Goal: Task Accomplishment & Management: Manage account settings

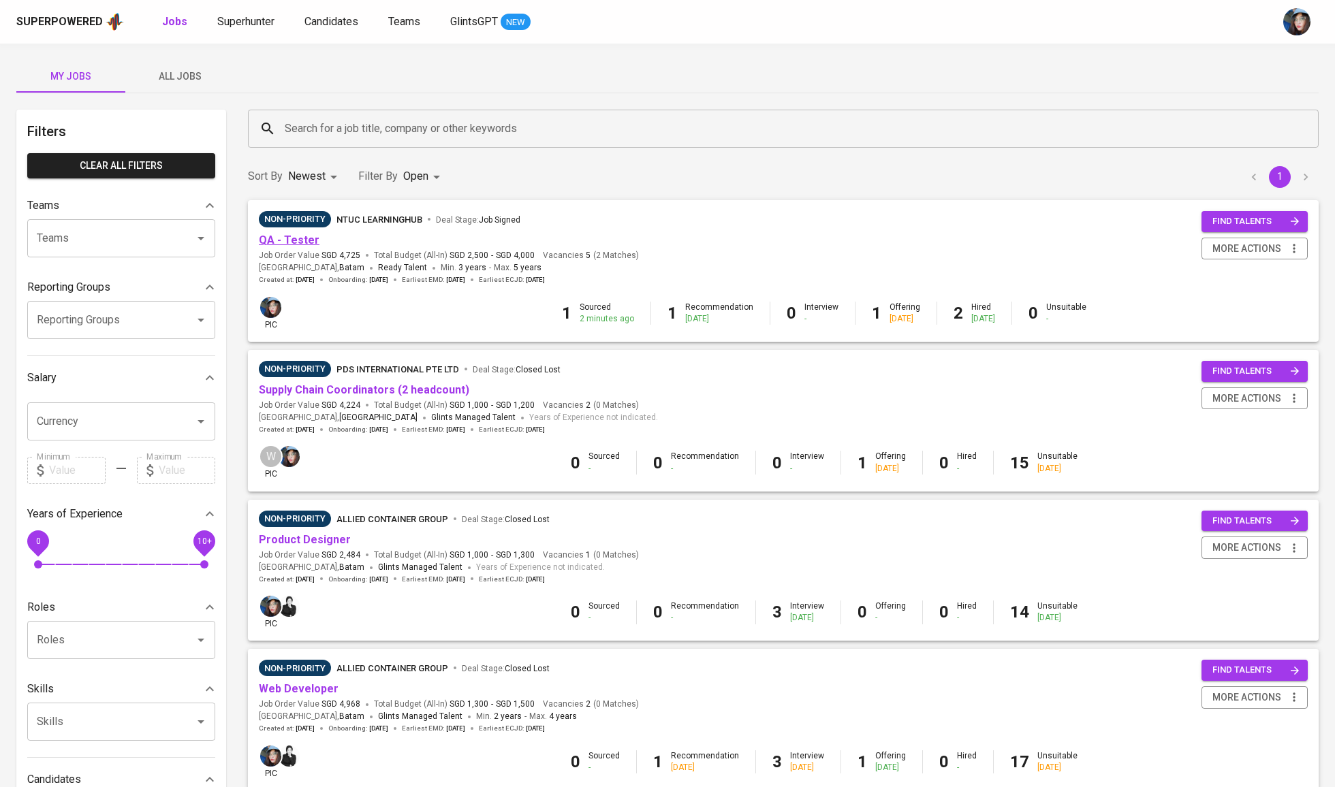
click at [308, 243] on link "QA - Tester" at bounding box center [289, 240] width 61 height 13
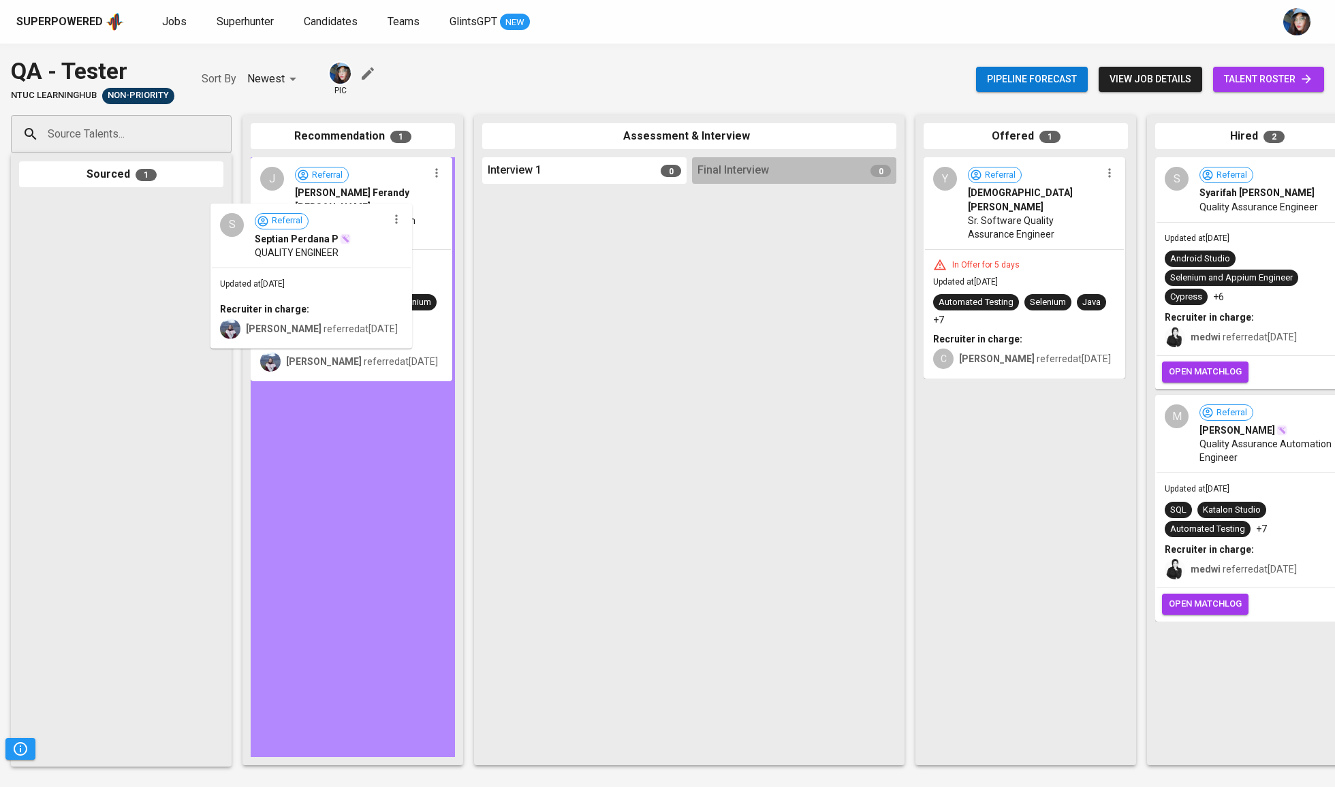
drag, startPoint x: 142, startPoint y: 249, endPoint x: 334, endPoint y: 257, distance: 191.5
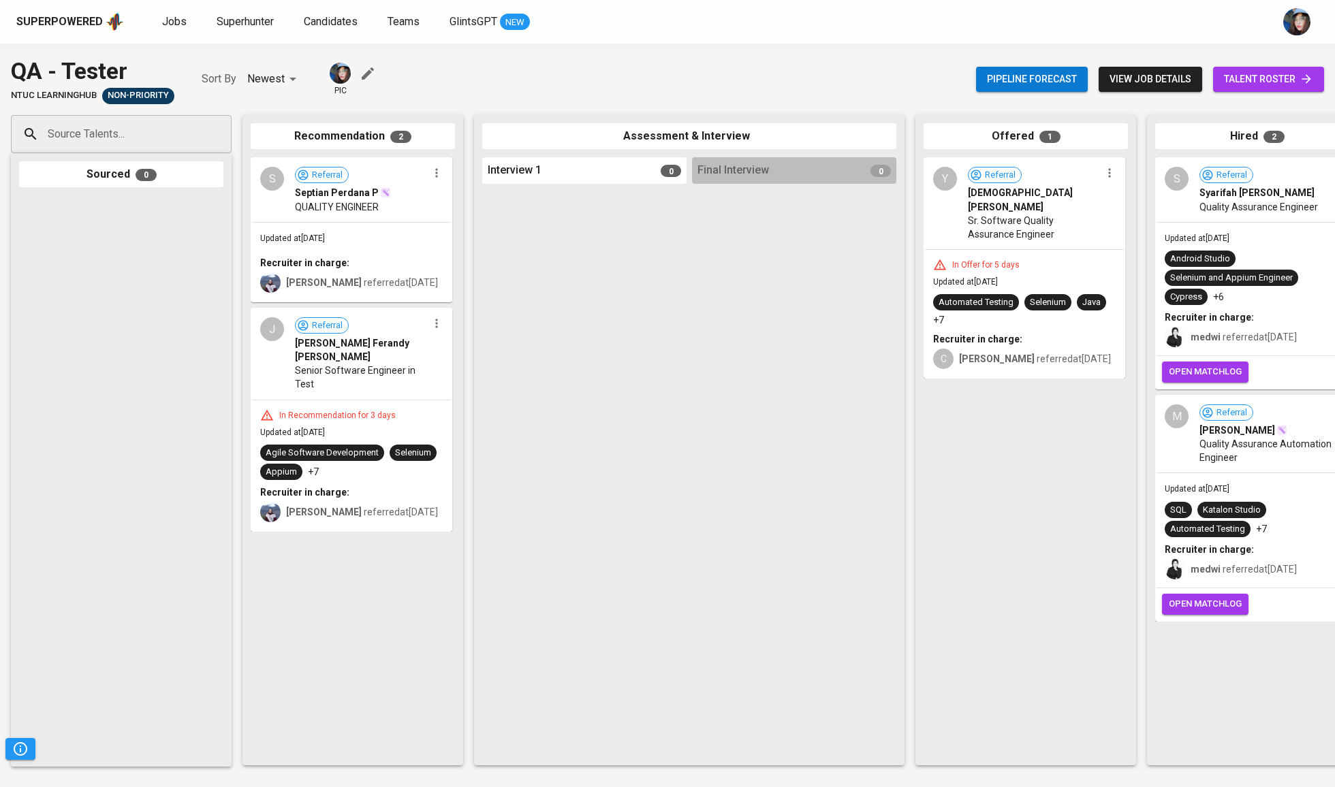
click at [1245, 80] on span "talent roster" at bounding box center [1268, 79] width 89 height 17
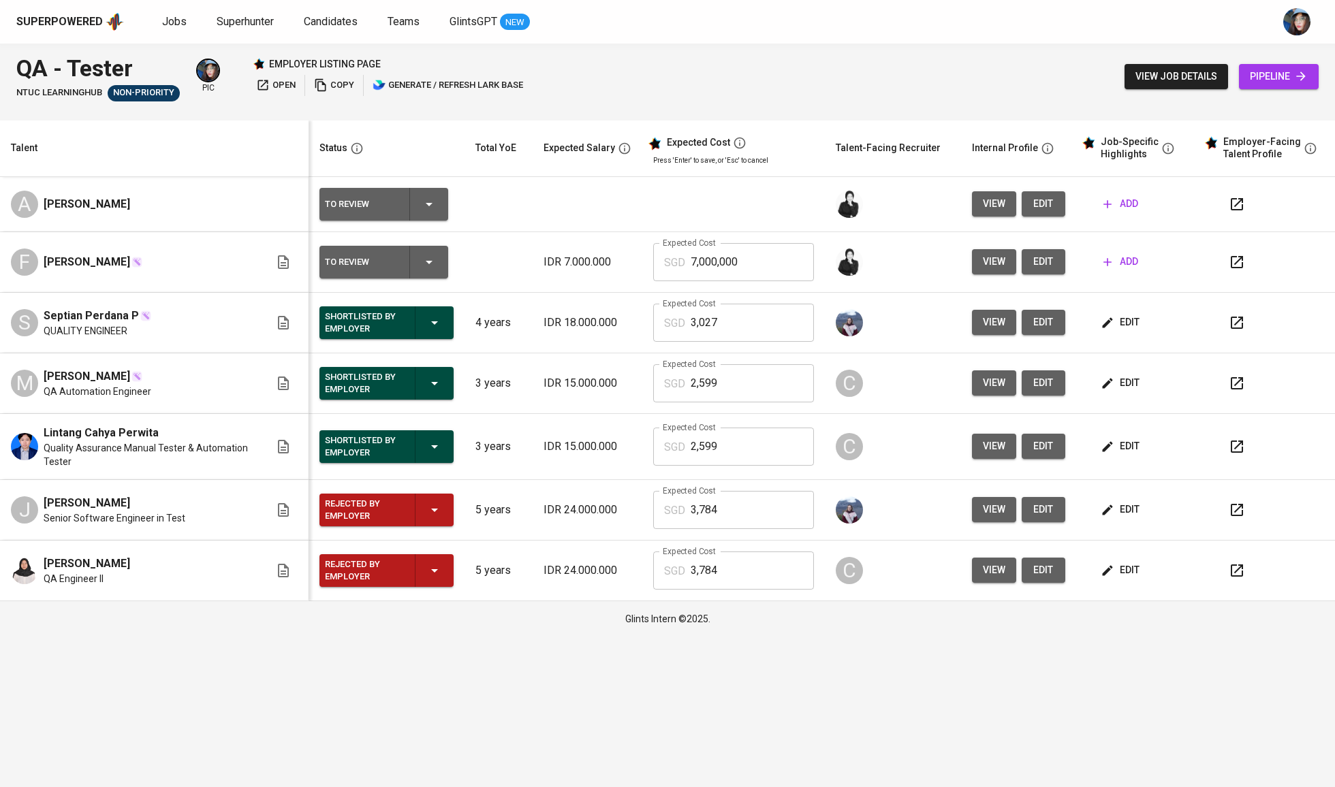
click at [428, 388] on icon "button" at bounding box center [434, 383] width 16 height 16
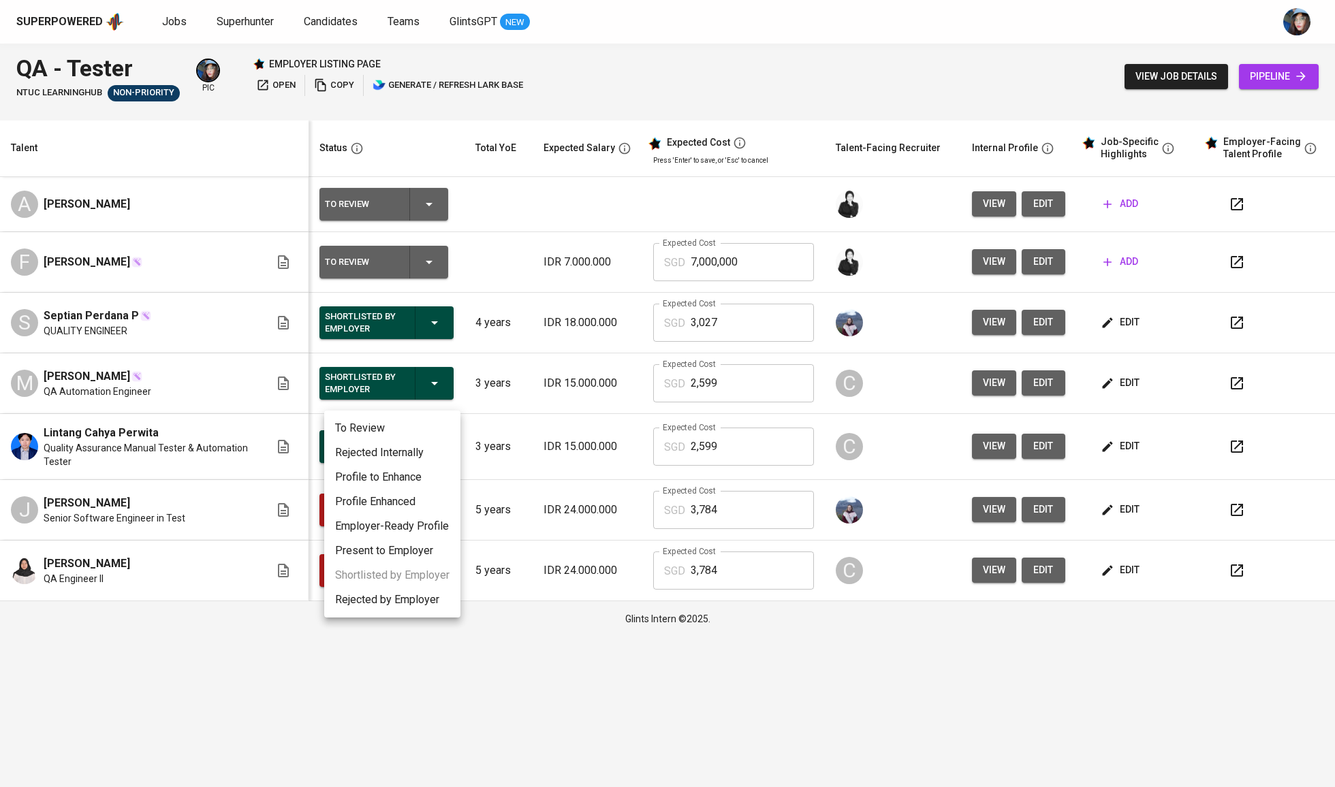
click at [418, 459] on li "Rejected Internally" at bounding box center [392, 453] width 136 height 25
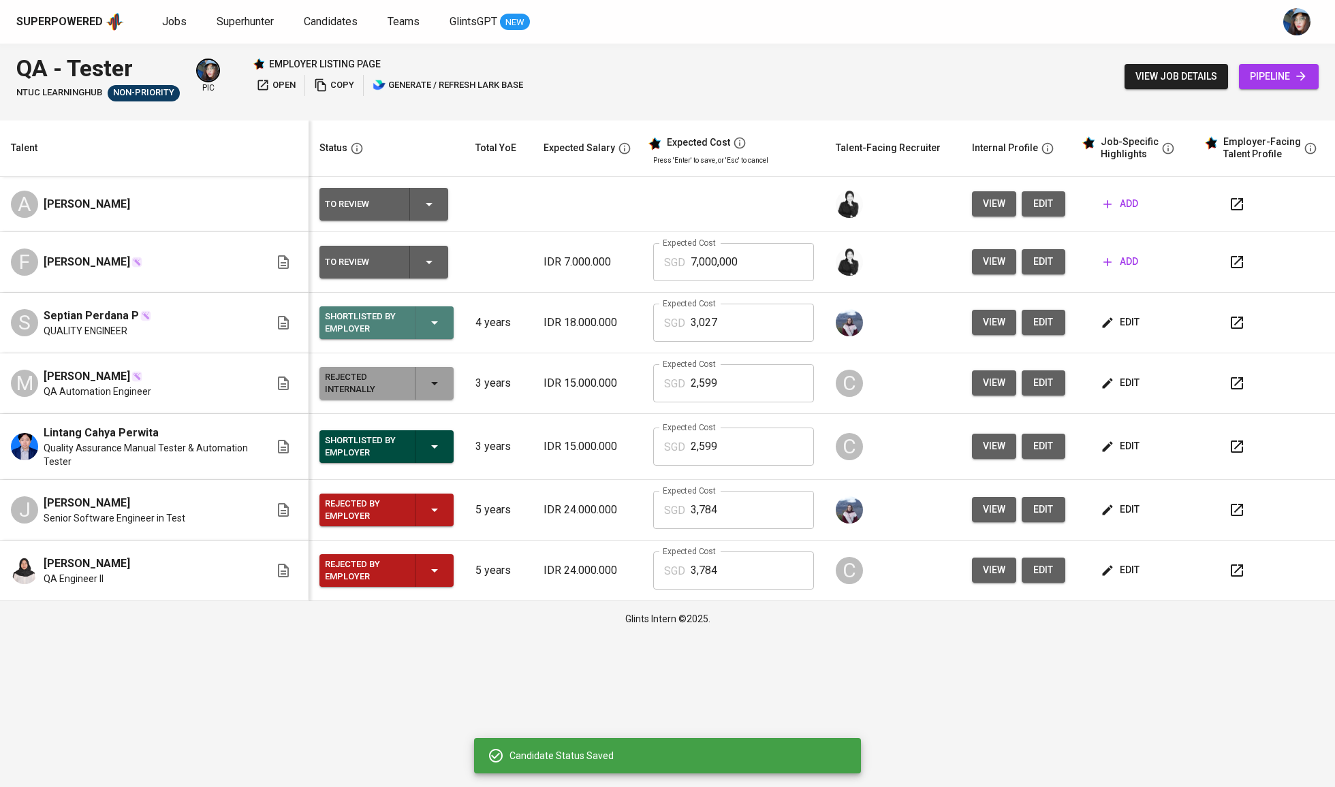
click at [447, 323] on div "Shortlisted by Employer" at bounding box center [386, 322] width 123 height 33
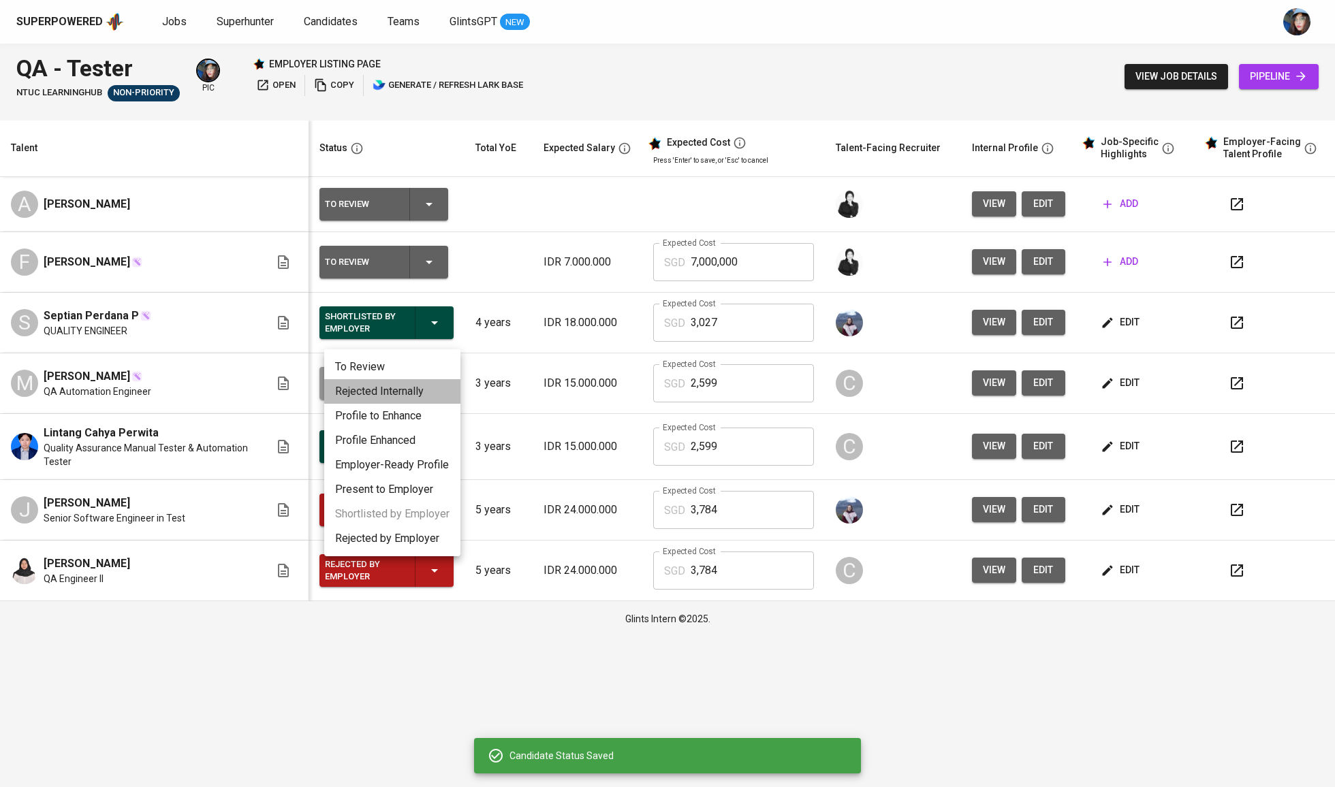
click at [440, 389] on li "Rejected Internally" at bounding box center [392, 391] width 136 height 25
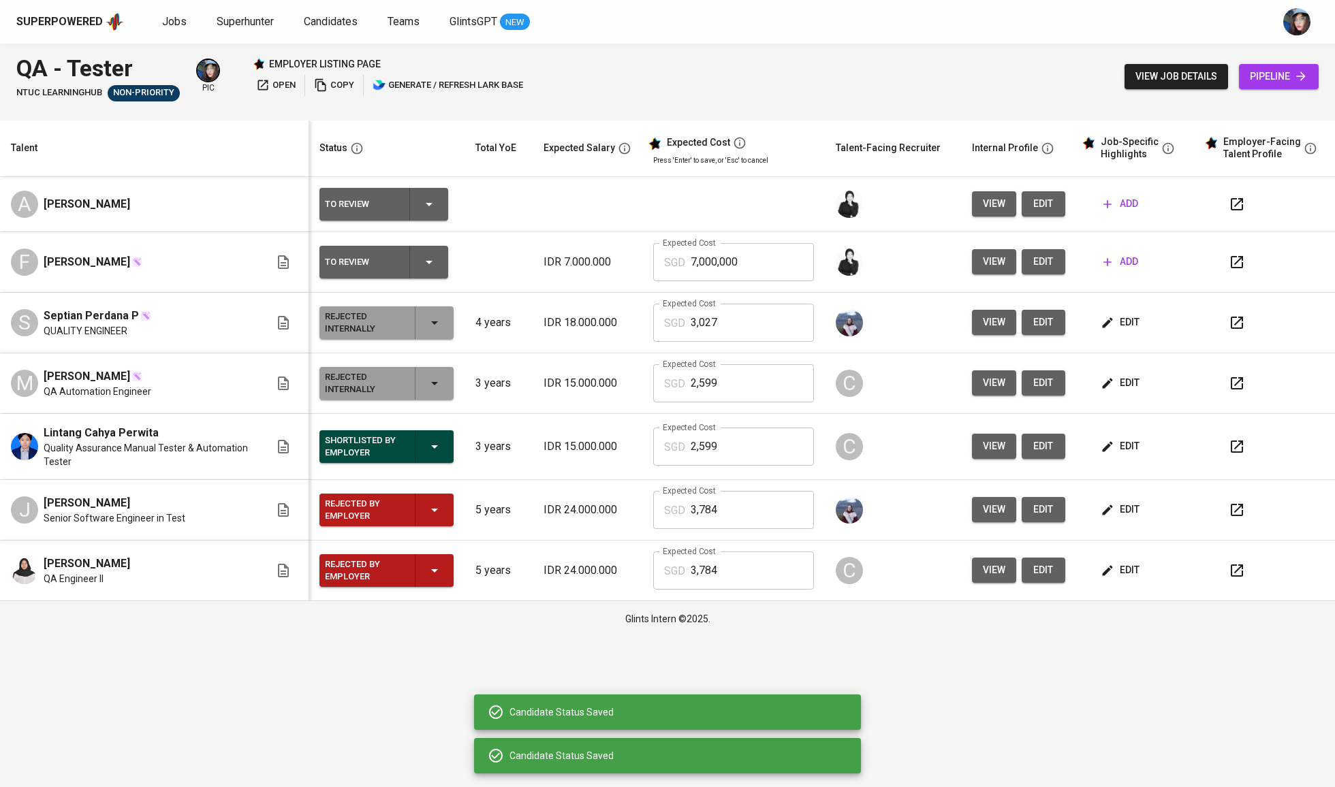
click at [438, 441] on div "Shortlisted by Employer" at bounding box center [386, 446] width 123 height 33
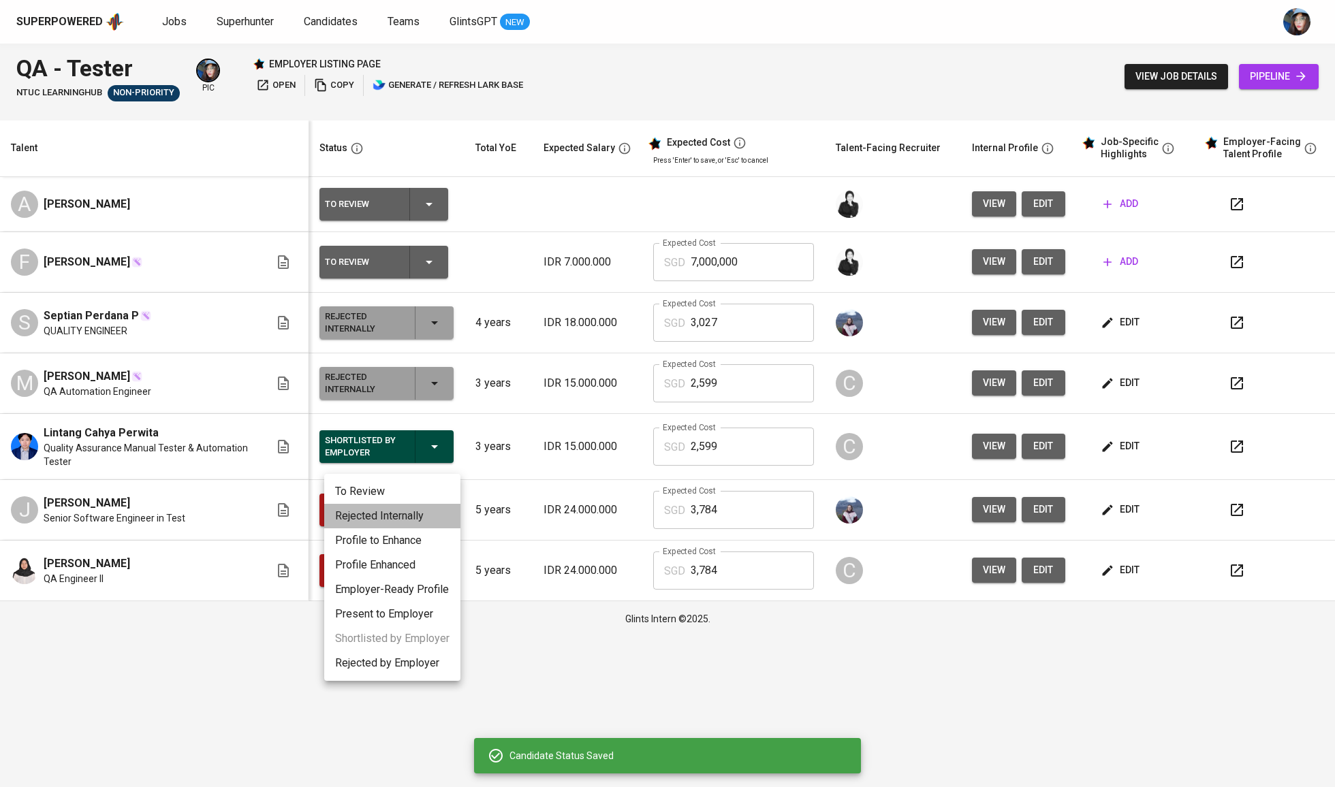
click at [438, 519] on li "Rejected Internally" at bounding box center [392, 516] width 136 height 25
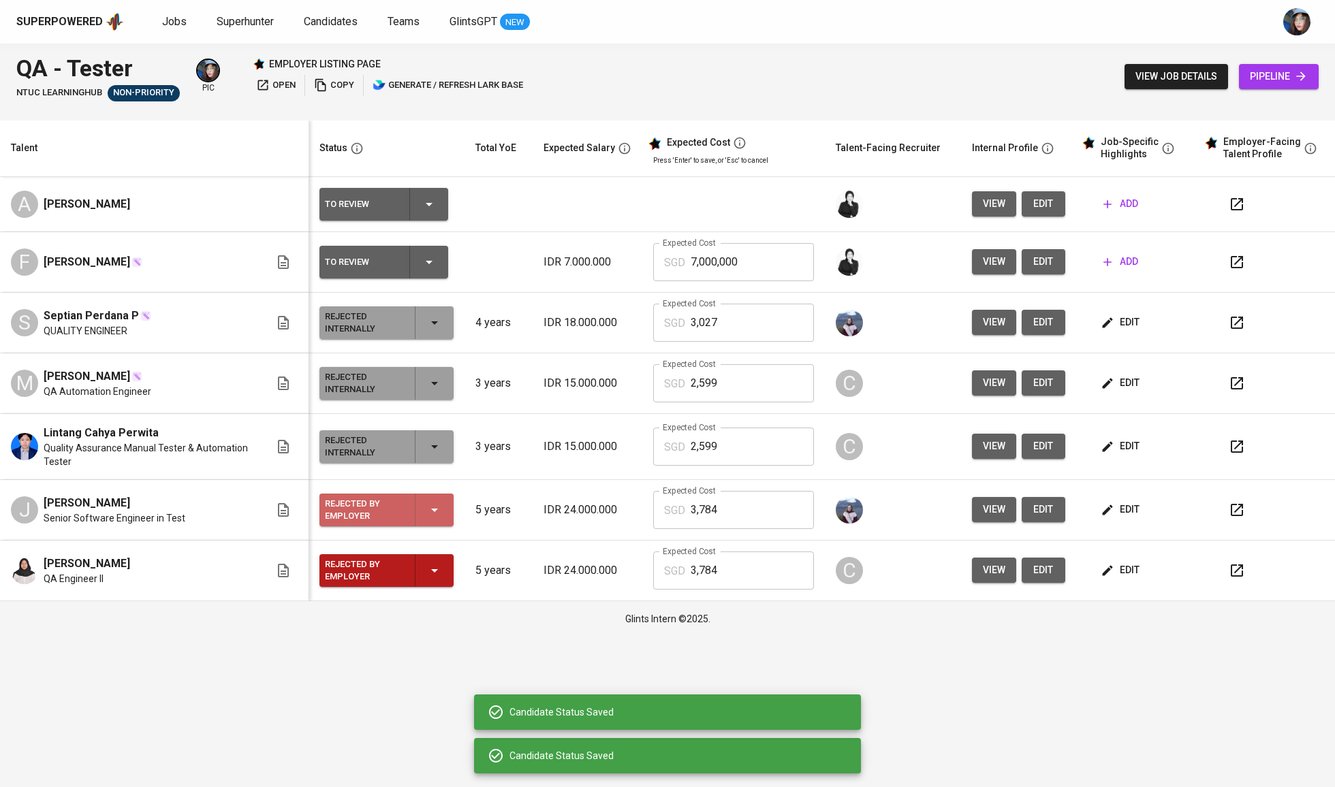
click at [438, 512] on icon "button" at bounding box center [434, 510] width 7 height 3
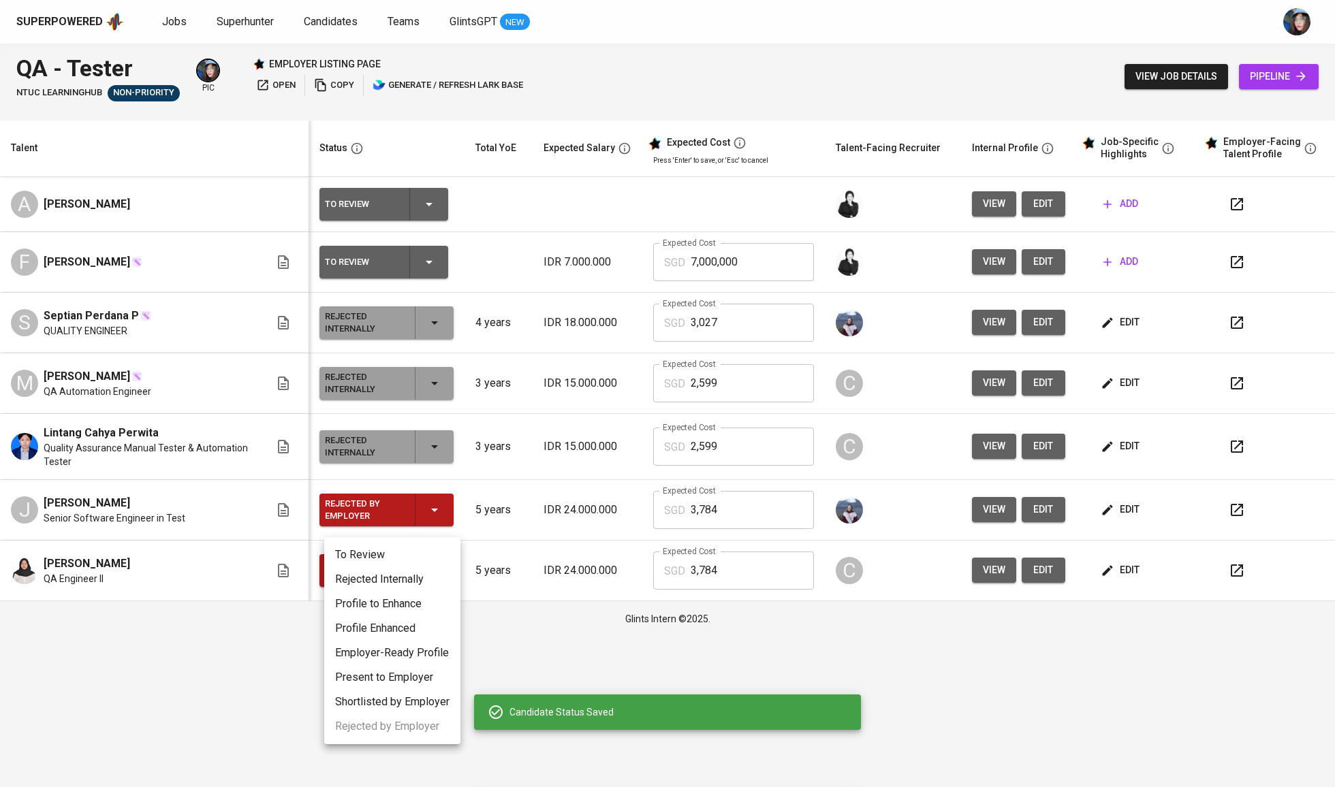
click at [434, 578] on li "Rejected Internally" at bounding box center [392, 579] width 136 height 25
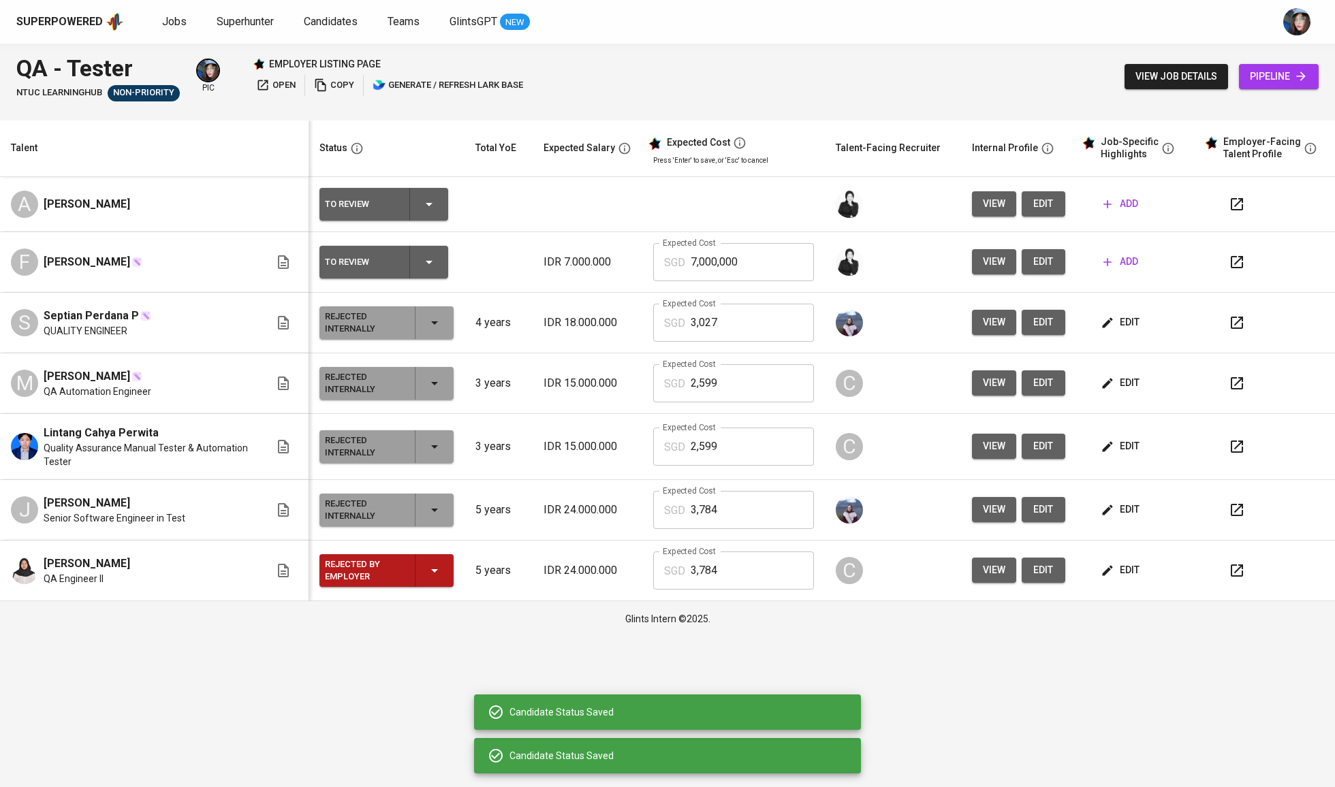
click at [441, 579] on icon "button" at bounding box center [434, 570] width 16 height 16
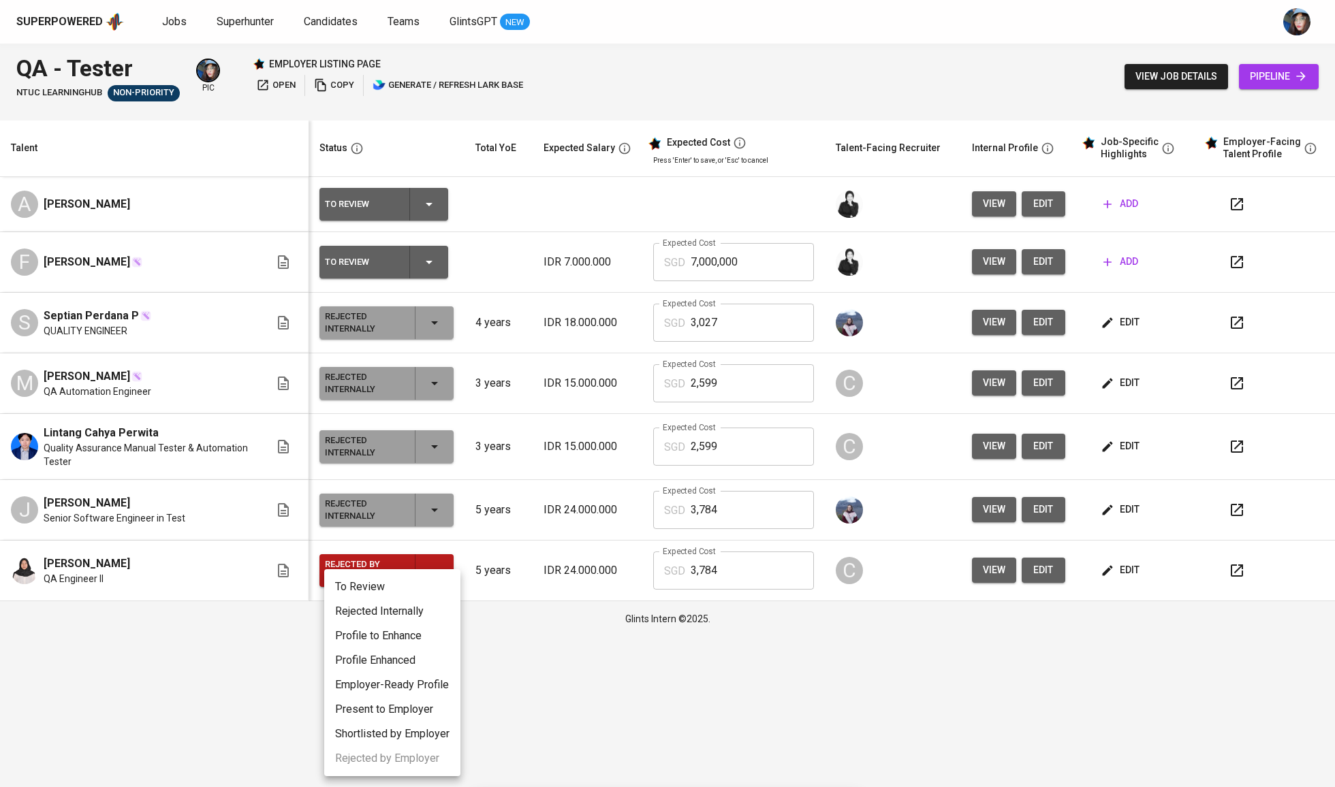
click at [428, 609] on li "Rejected Internally" at bounding box center [392, 611] width 136 height 25
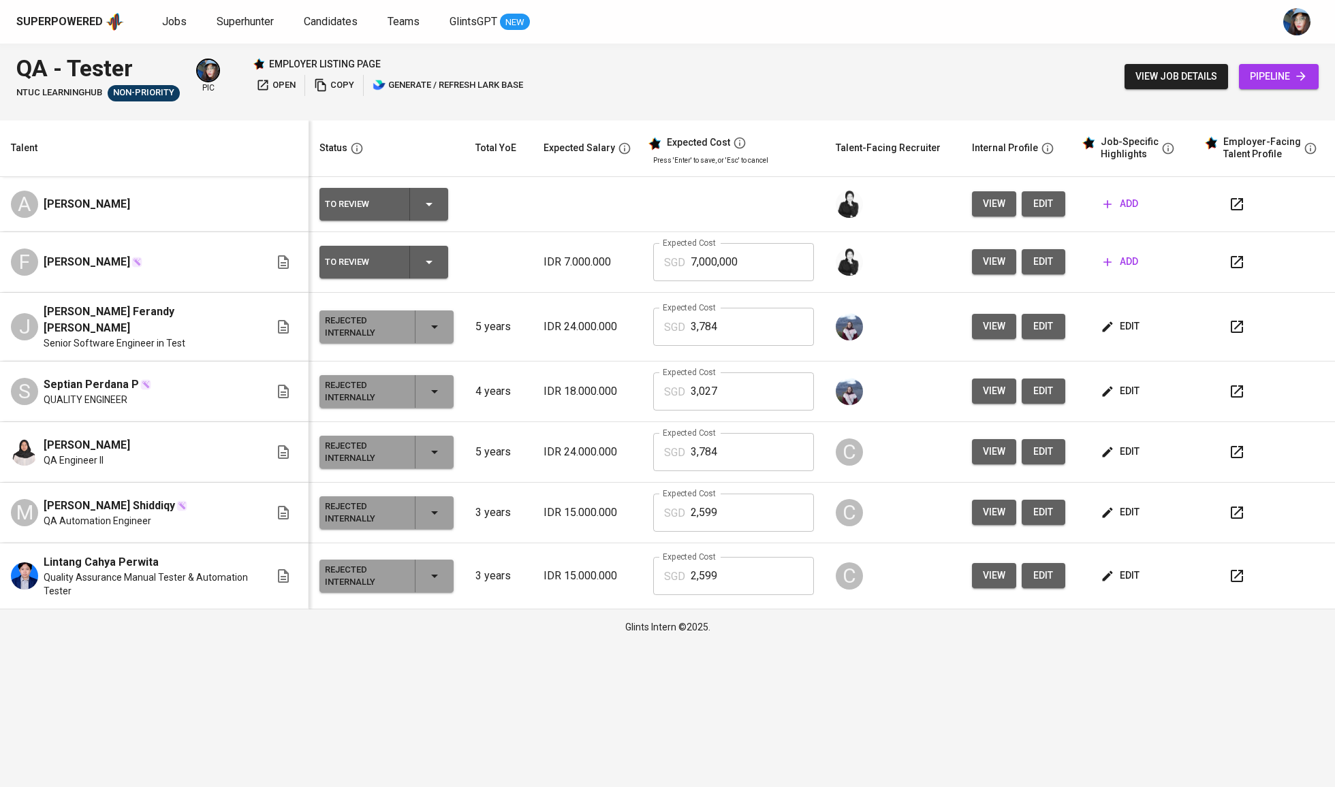
click at [161, 33] on div "Superpowered Jobs Superhunter Candidates Teams GlintsGPT NEW" at bounding box center [667, 22] width 1335 height 44
click at [184, 28] on link "Jobs" at bounding box center [175, 22] width 27 height 17
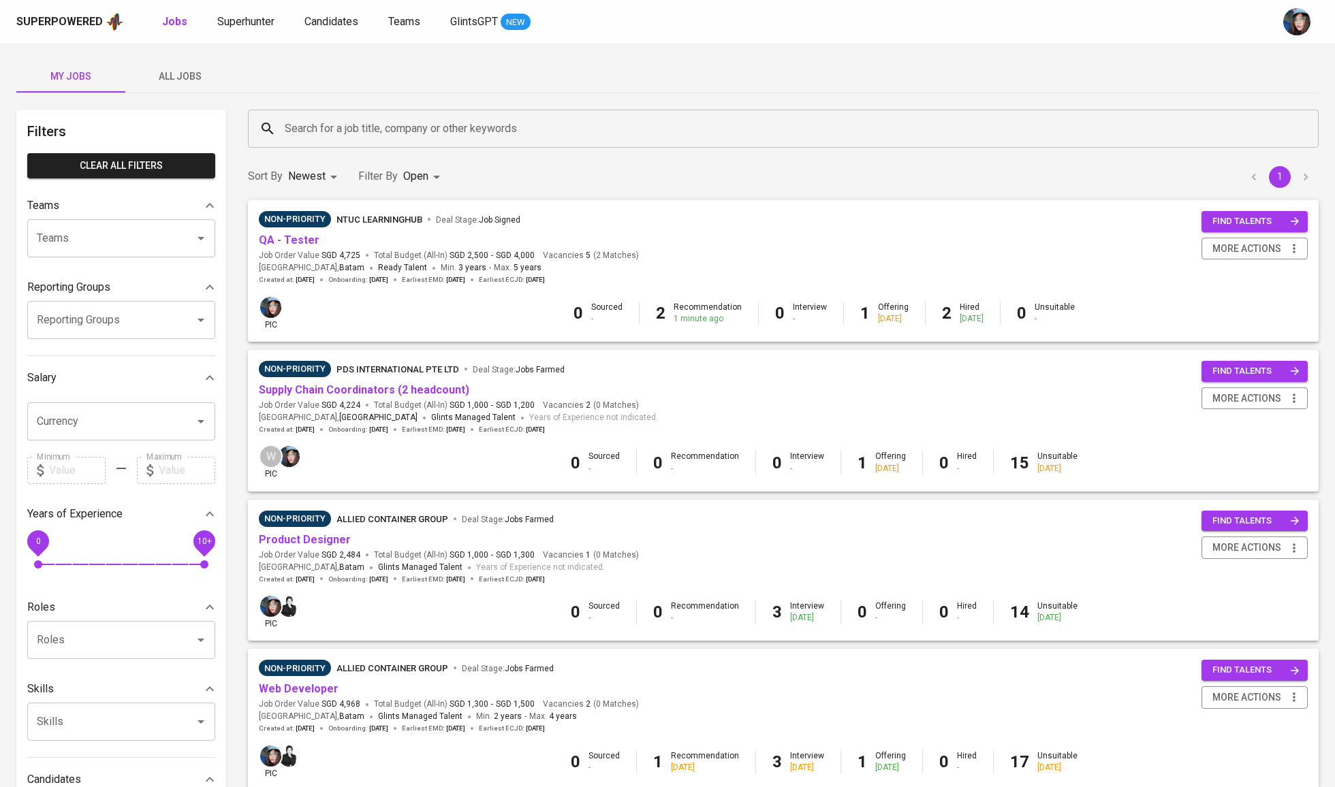
click at [306, 229] on div "Non-Priority NTUC LearningHub Deal Stage : Job Signed" at bounding box center [449, 222] width 380 height 22
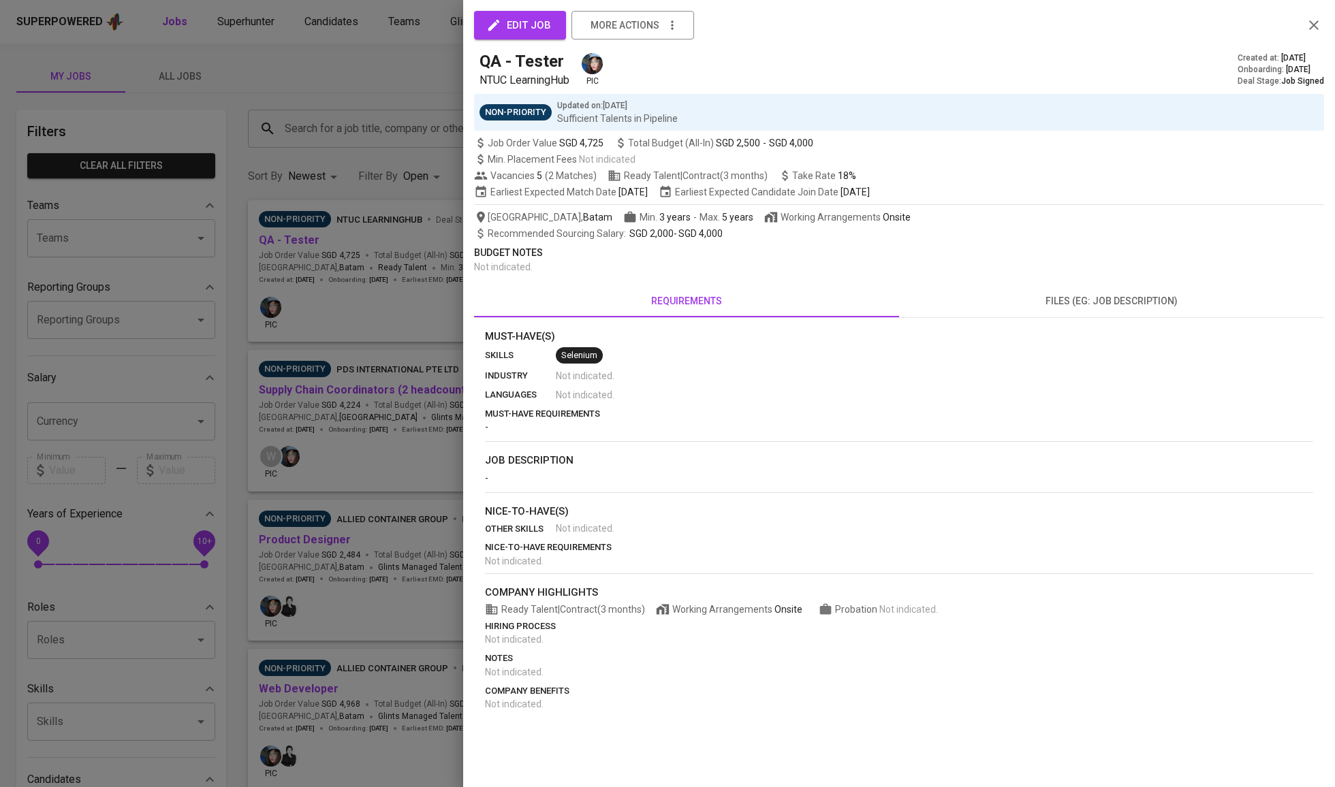
click at [306, 246] on div at bounding box center [667, 393] width 1335 height 787
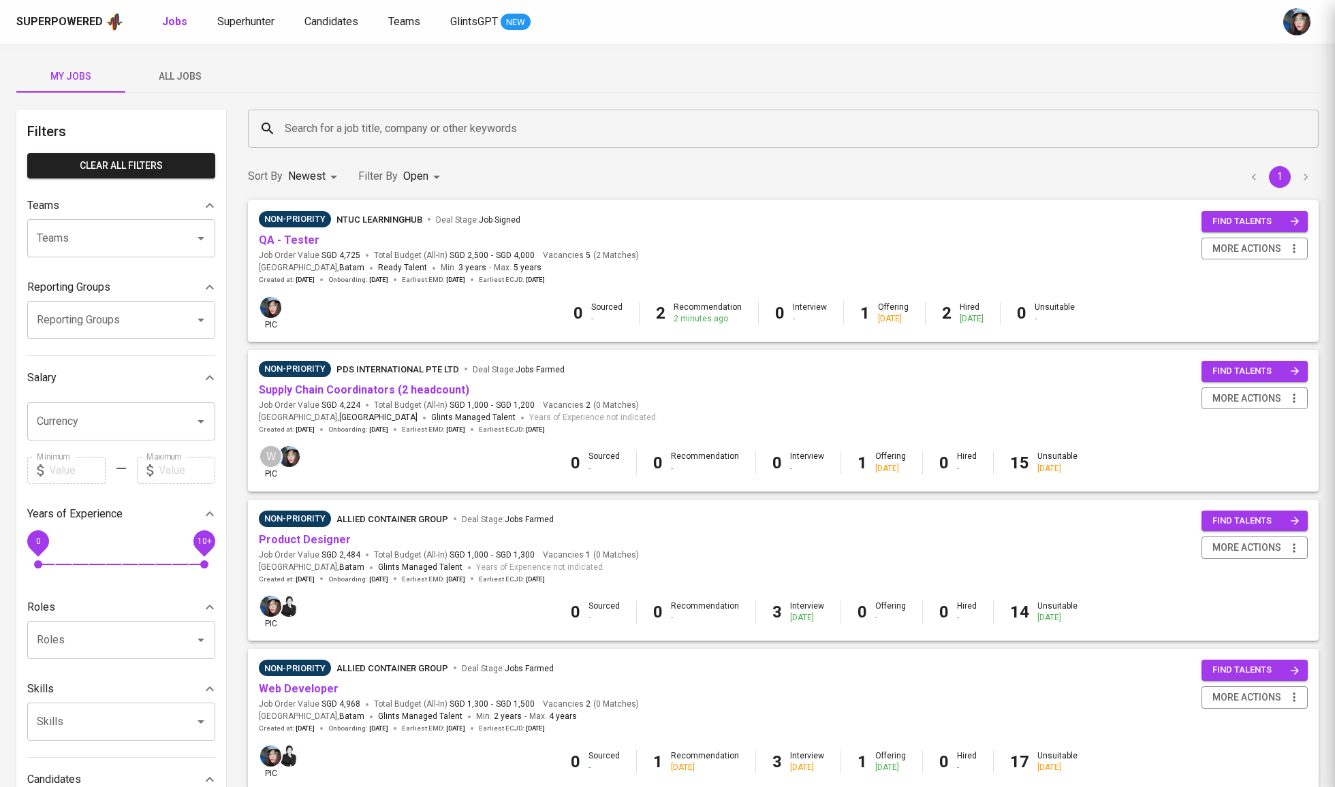
click at [297, 243] on link "QA - Tester" at bounding box center [289, 240] width 61 height 13
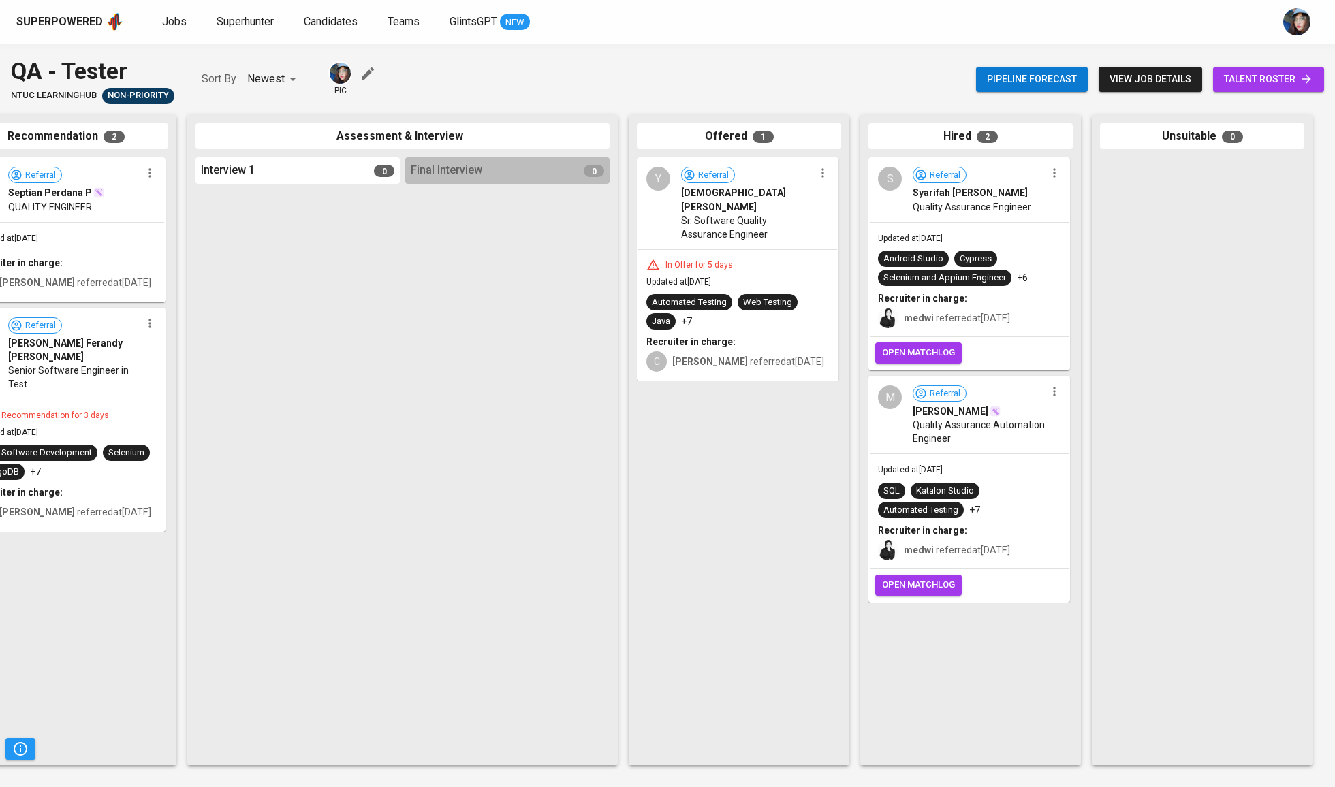
scroll to position [0, 287]
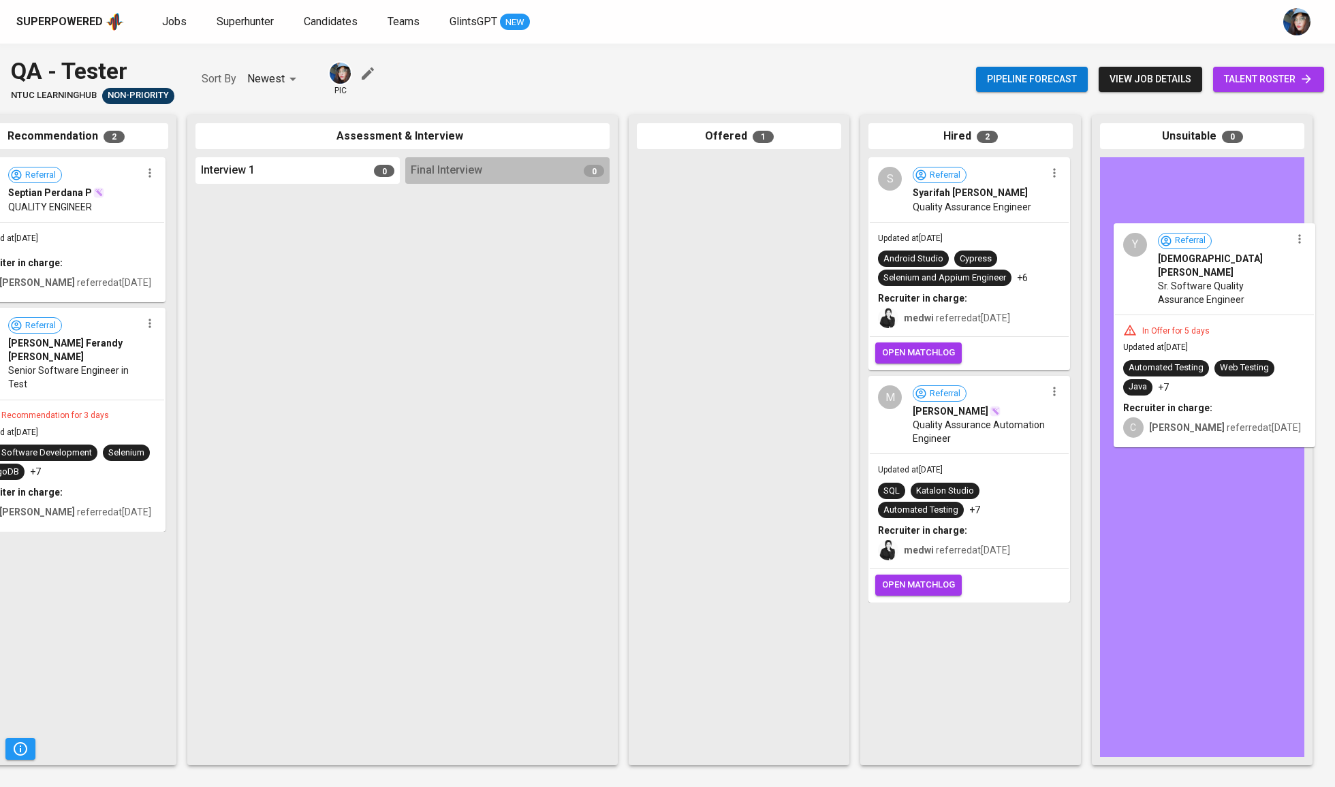
drag, startPoint x: 744, startPoint y: 229, endPoint x: 1224, endPoint y: 296, distance: 485.2
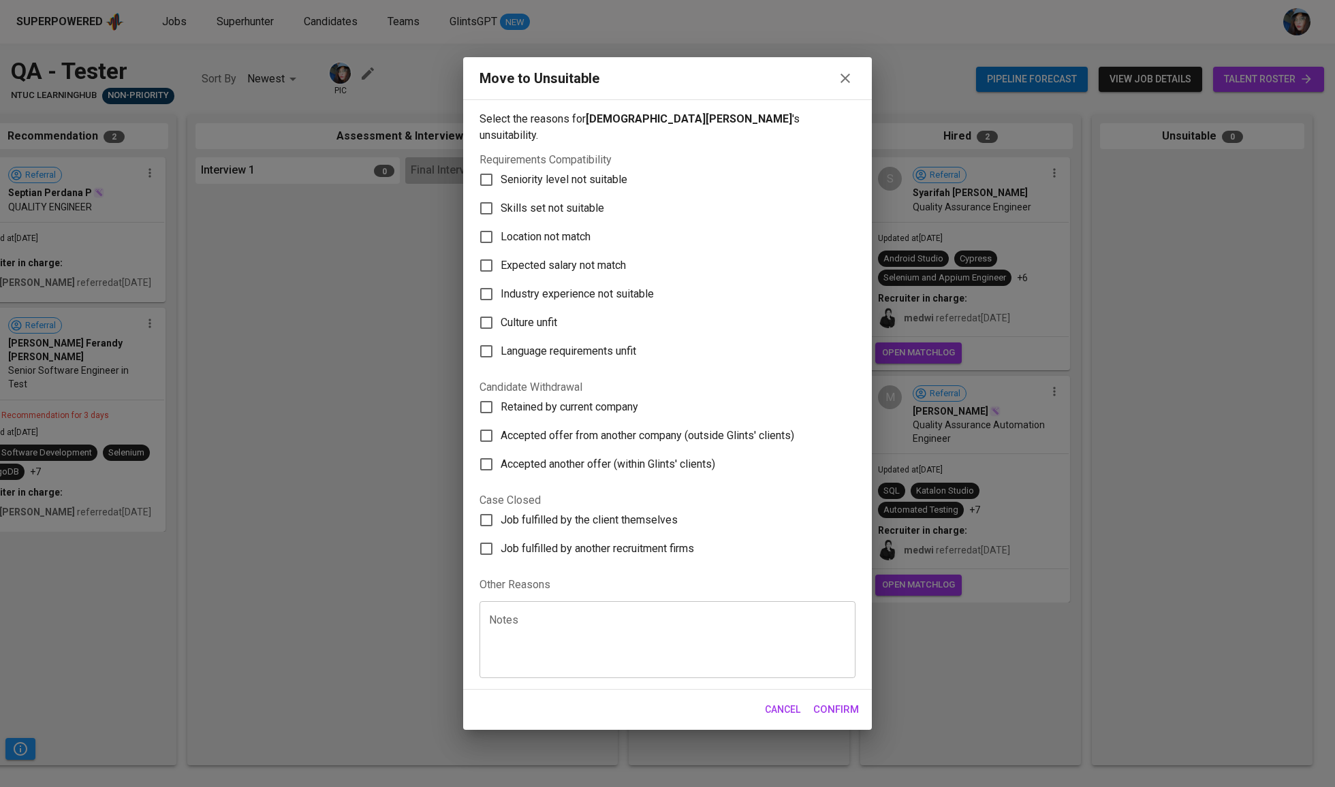
click at [579, 200] on span "Skills set not suitable" at bounding box center [551, 208] width 103 height 16
click at [500, 194] on input "Skills set not suitable" at bounding box center [486, 208] width 29 height 29
click at [586, 200] on span "Skills set not suitable" at bounding box center [551, 208] width 103 height 16
click at [500, 194] on input "Skills set not suitable" at bounding box center [486, 208] width 29 height 29
checkbox input "false"
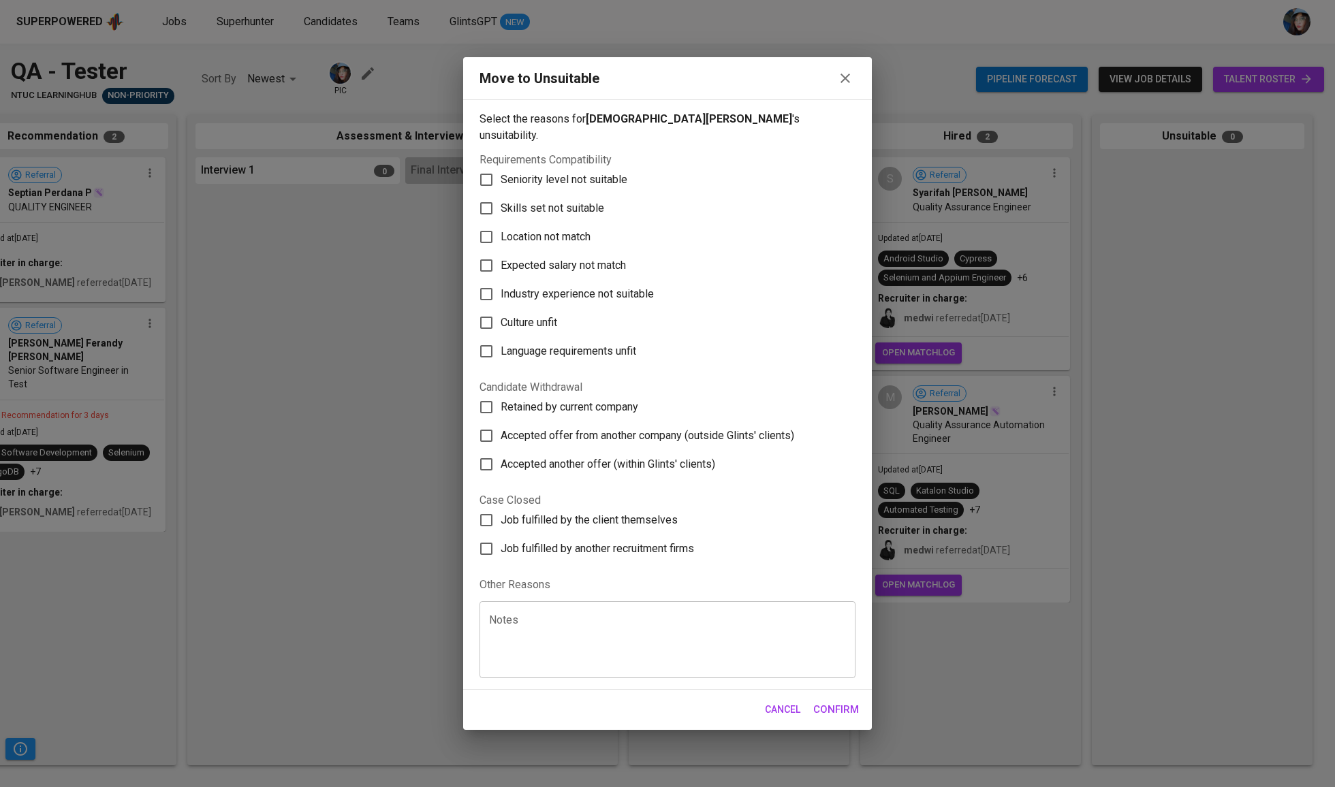
click at [639, 678] on div "Notes" at bounding box center [667, 639] width 376 height 77
type textarea "GHOSTING"
drag, startPoint x: 839, startPoint y: 738, endPoint x: 813, endPoint y: 685, distance: 59.1
click at [812, 673] on div "Move to Unsuitable Select the reasons for Yesayas Fransiscus 's unsuitability. …" at bounding box center [667, 393] width 409 height 672
click at [835, 718] on span "Confirm" at bounding box center [836, 710] width 46 height 18
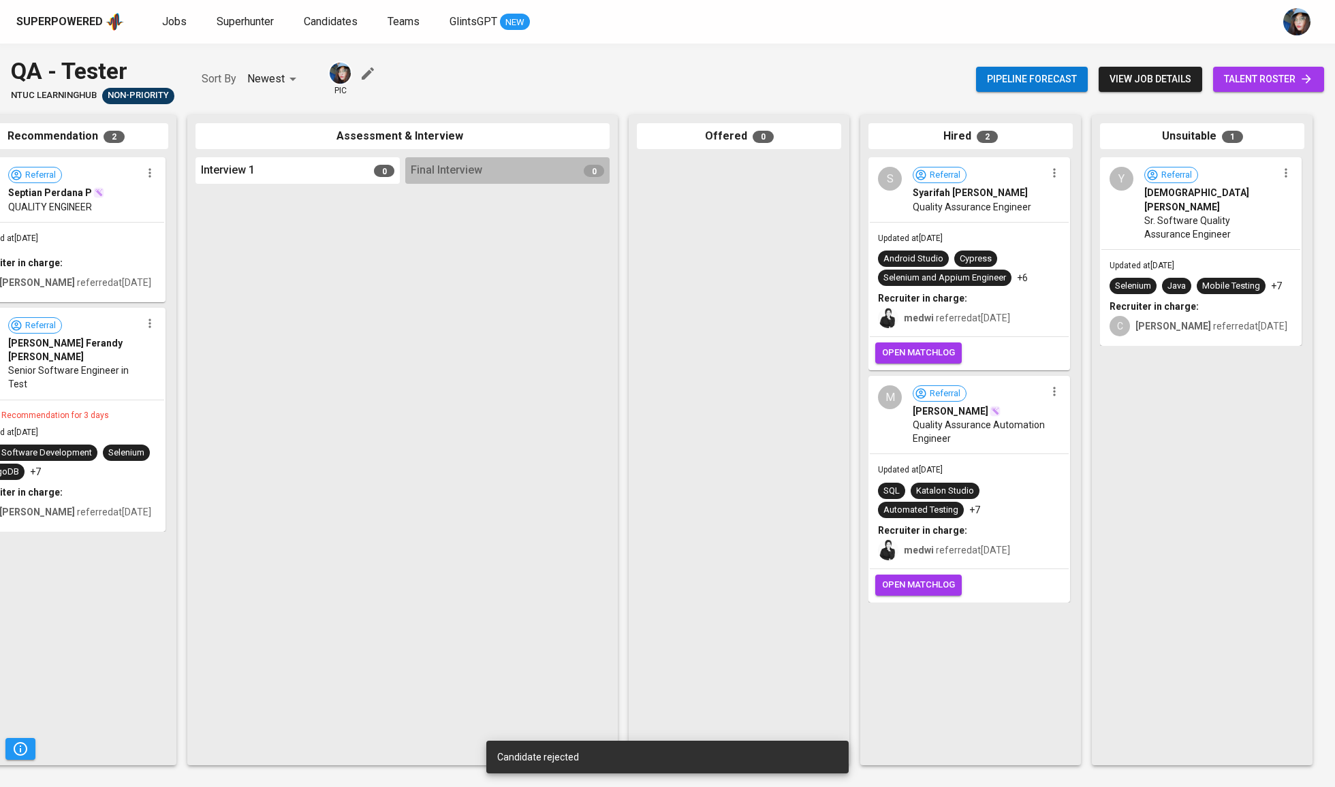
scroll to position [0, 0]
click at [1286, 176] on icon "button" at bounding box center [1286, 173] width 14 height 14
click at [1250, 199] on li "View profile" at bounding box center [1261, 201] width 131 height 20
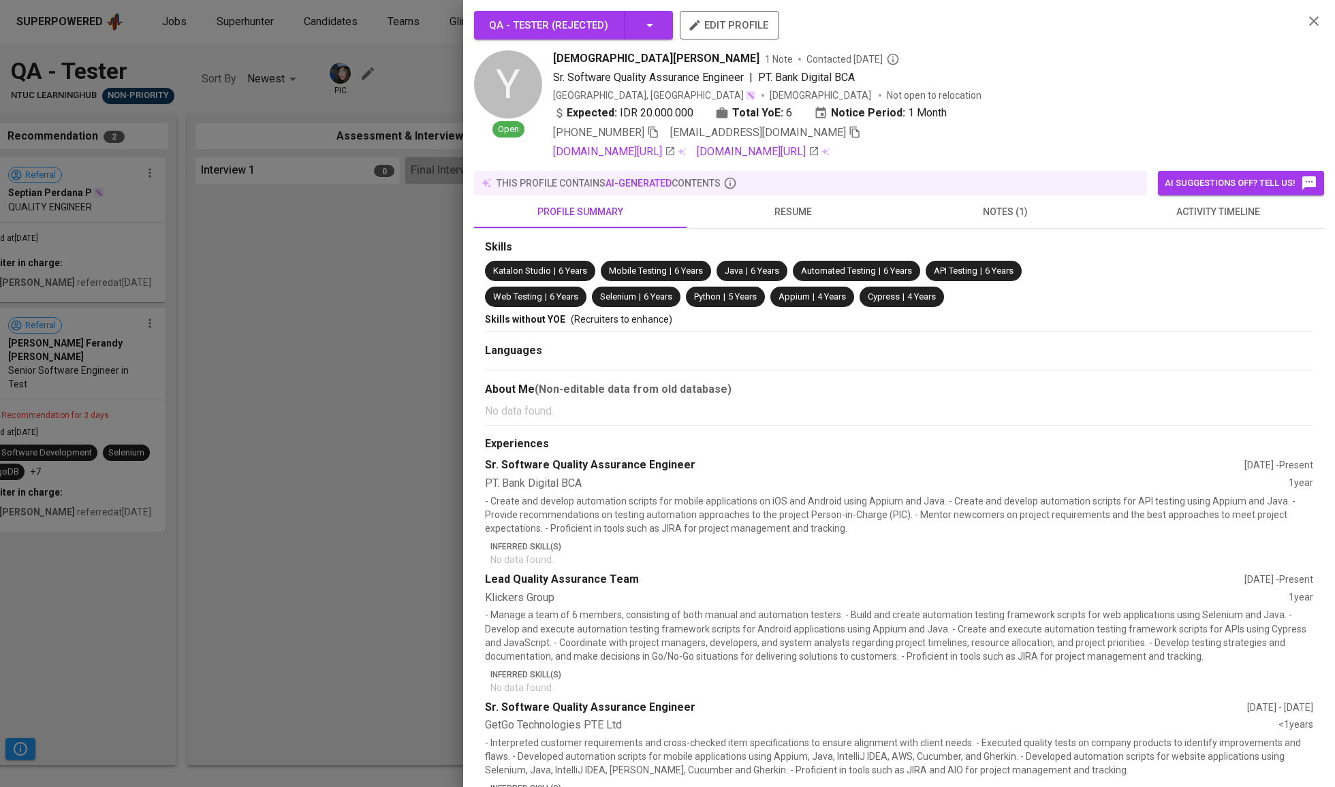
click at [522, 83] on div "Y" at bounding box center [508, 84] width 68 height 68
click at [709, 29] on span "edit profile" at bounding box center [729, 25] width 78 height 18
click at [1245, 228] on button "activity timeline" at bounding box center [1217, 211] width 212 height 33
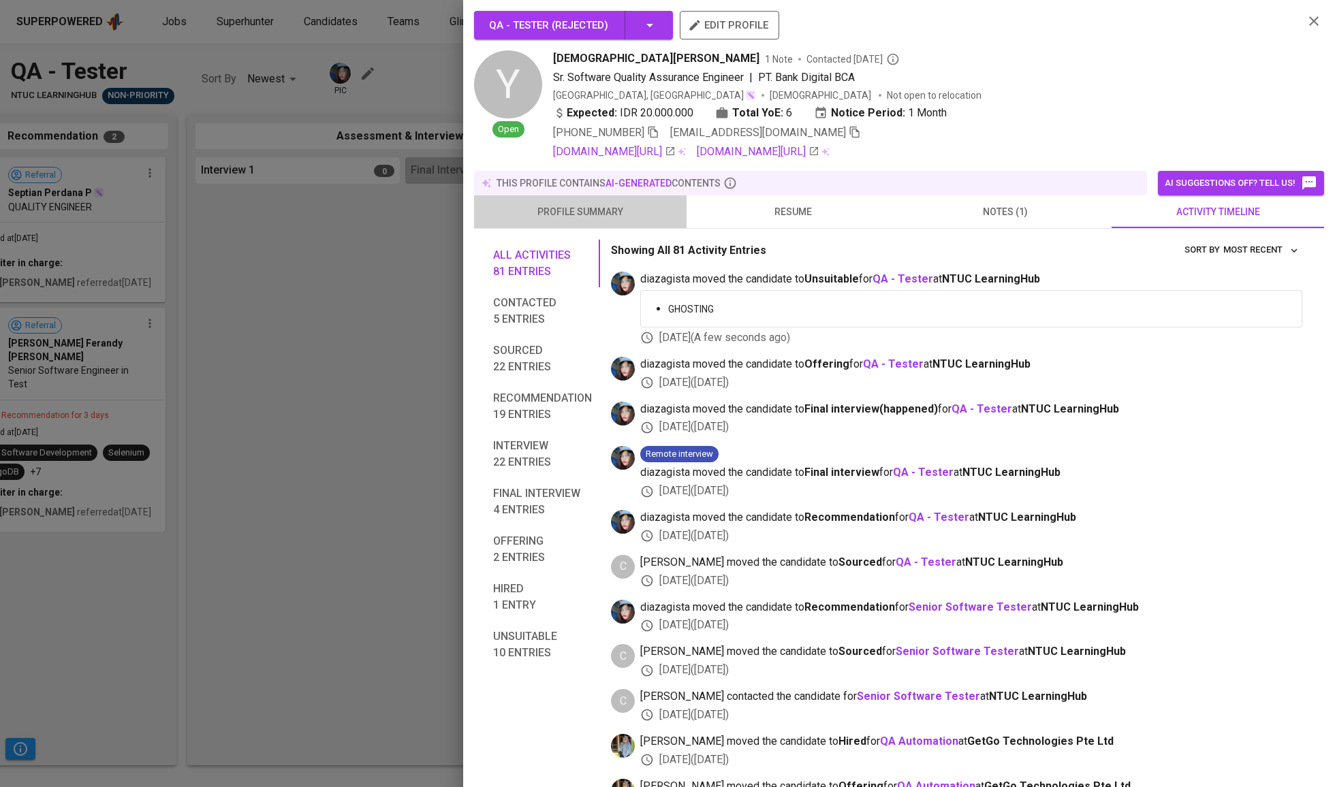
click at [632, 218] on span "profile summary" at bounding box center [580, 212] width 196 height 17
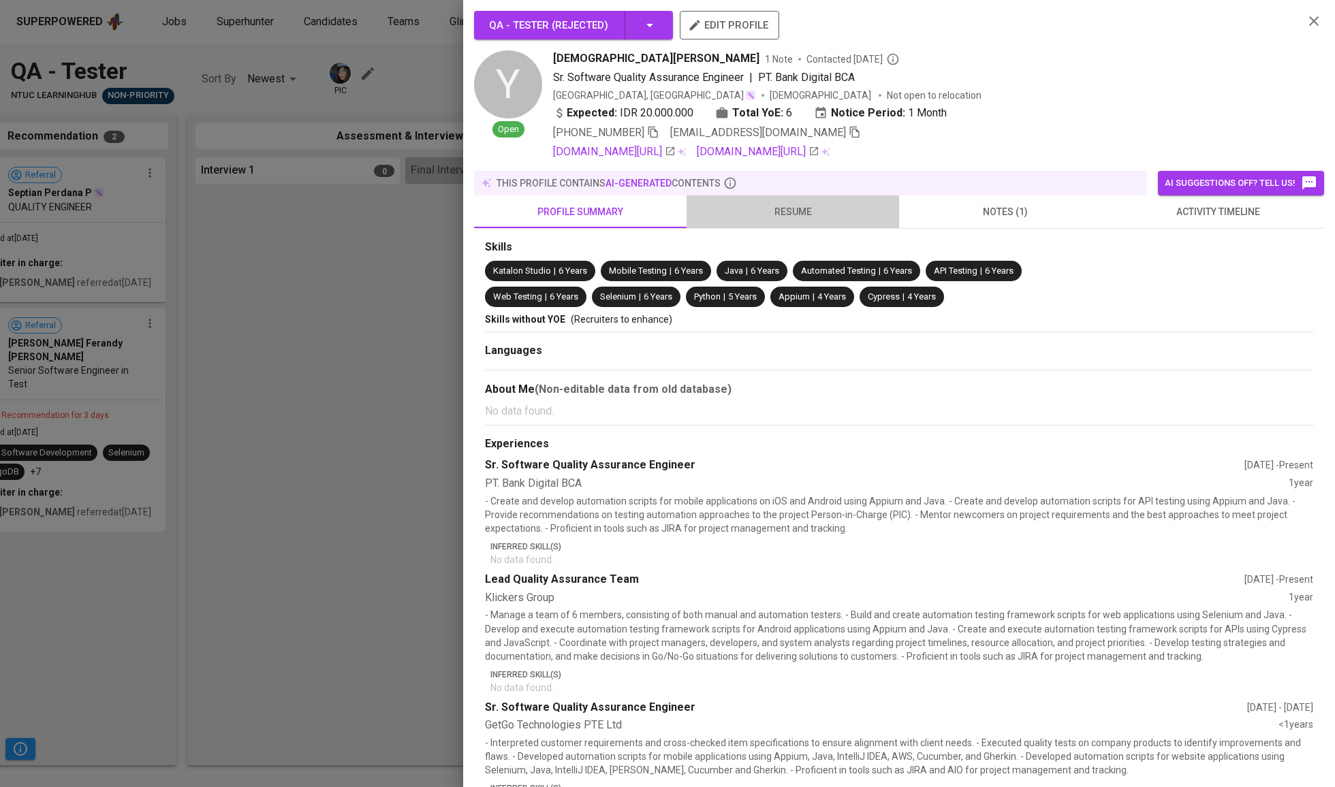
click at [814, 215] on span "resume" at bounding box center [793, 212] width 196 height 17
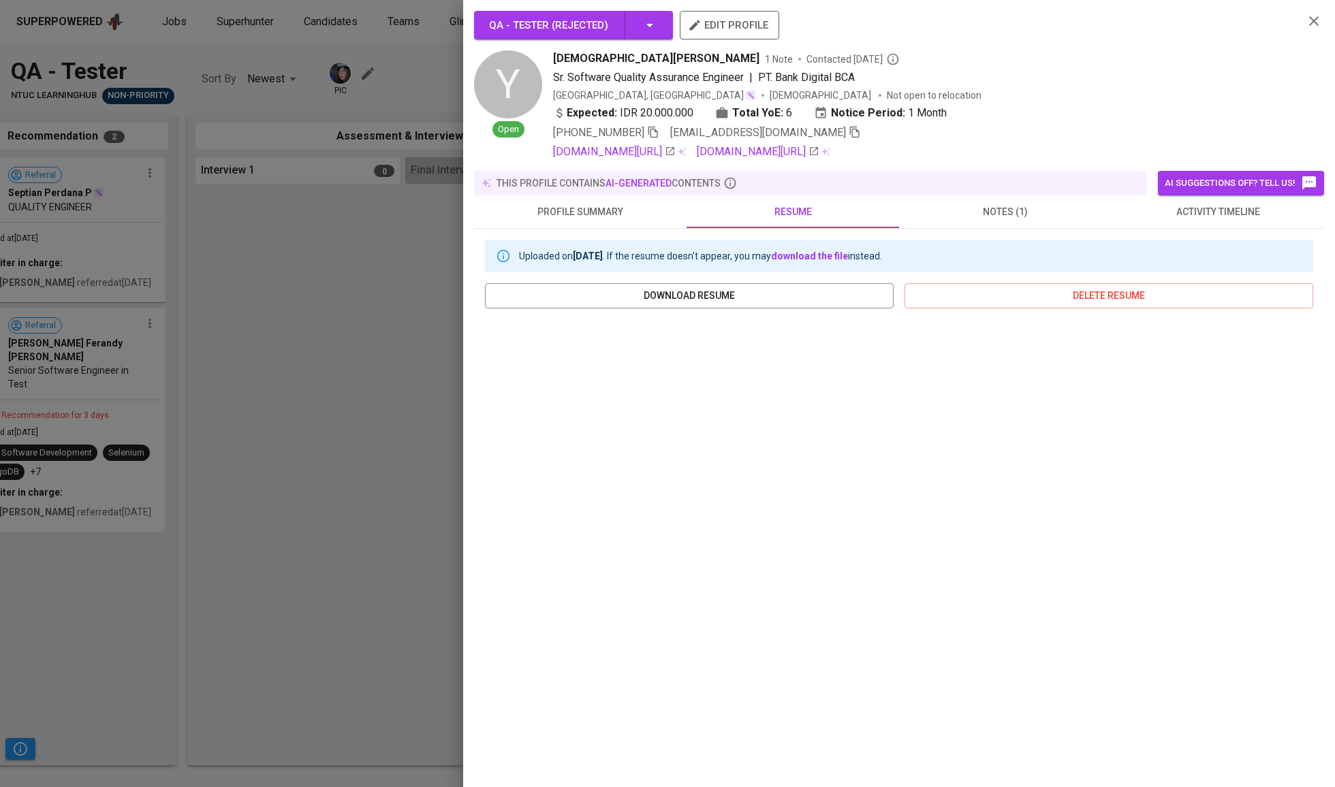
click at [1006, 217] on span "notes (1)" at bounding box center [1005, 212] width 196 height 17
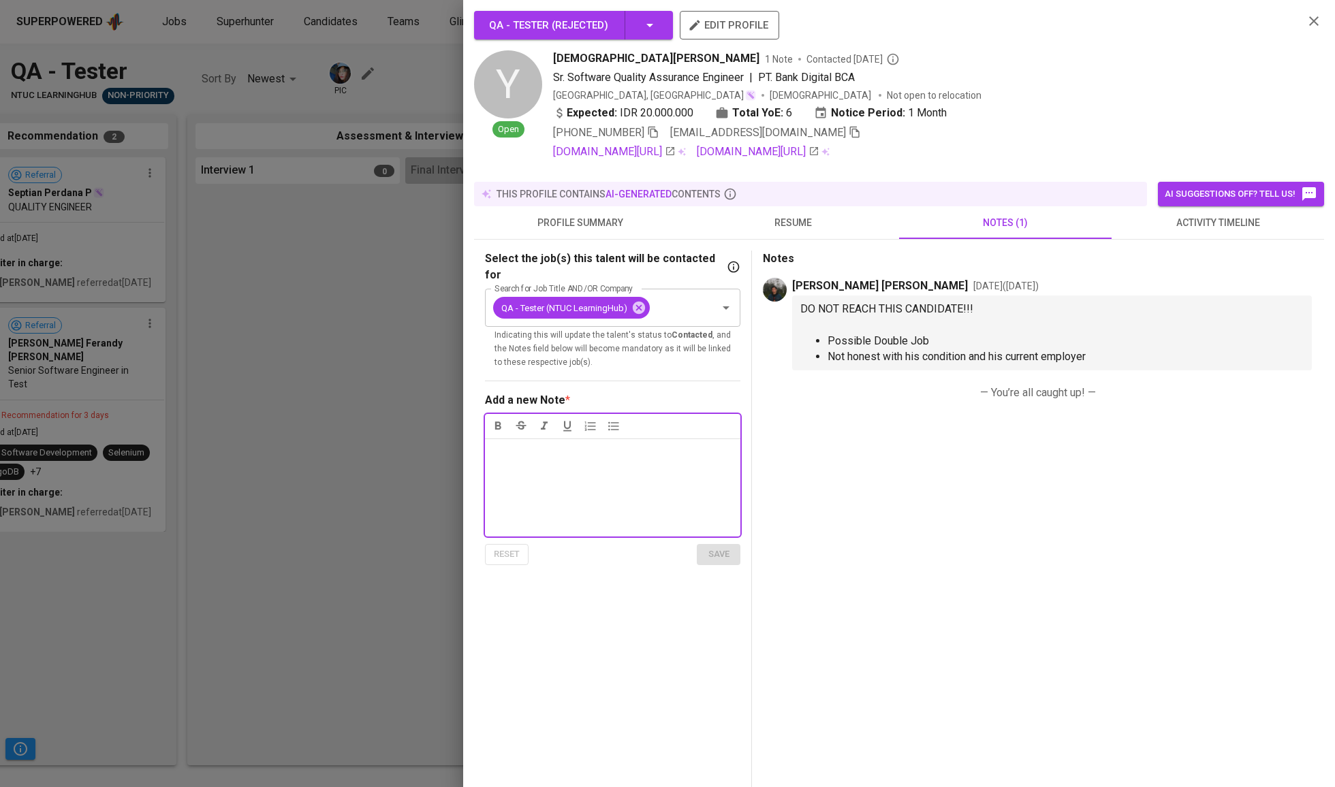
click at [689, 493] on div "Notes * ﻿" at bounding box center [612, 487] width 255 height 98
click at [641, 509] on div "Notes * ﻿" at bounding box center [612, 487] width 255 height 98
click at [726, 562] on span "save" at bounding box center [718, 555] width 30 height 16
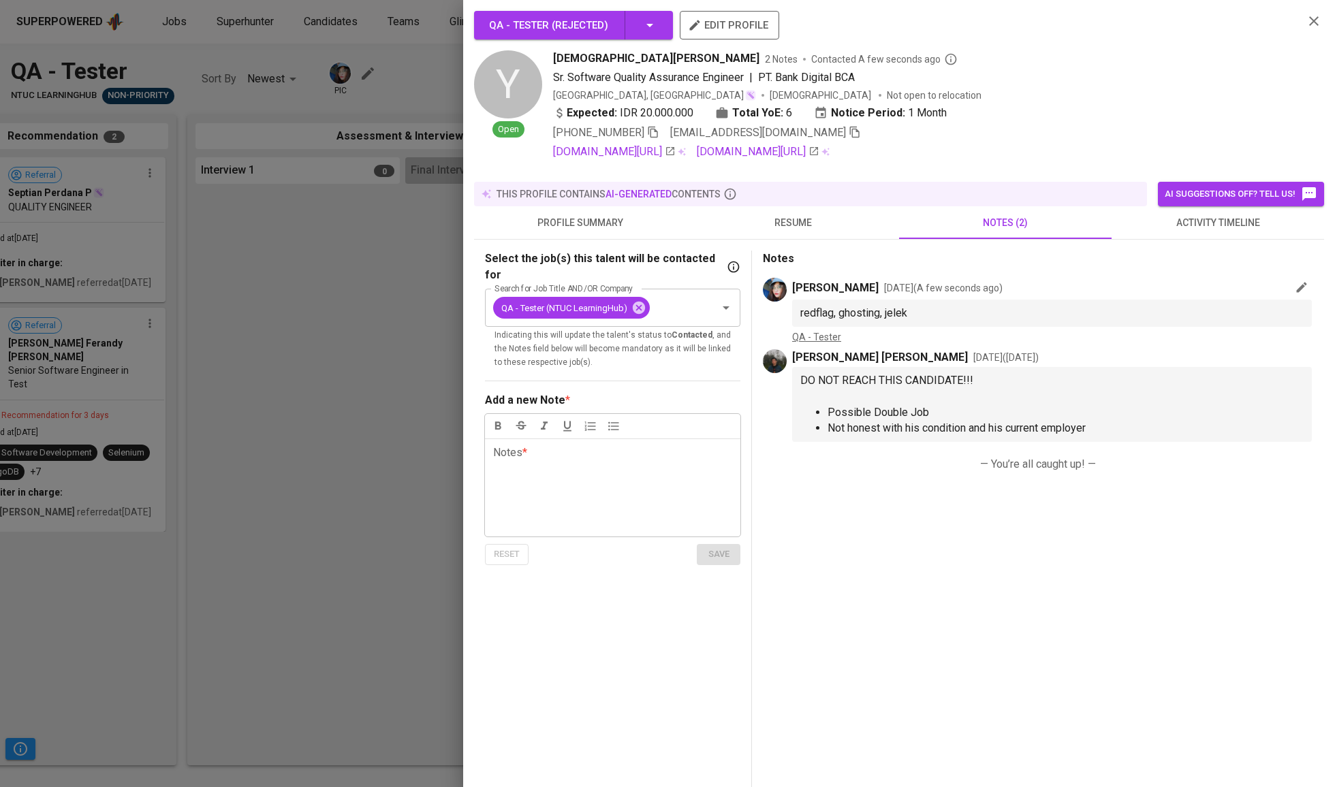
click at [753, 229] on span "resume" at bounding box center [793, 222] width 196 height 17
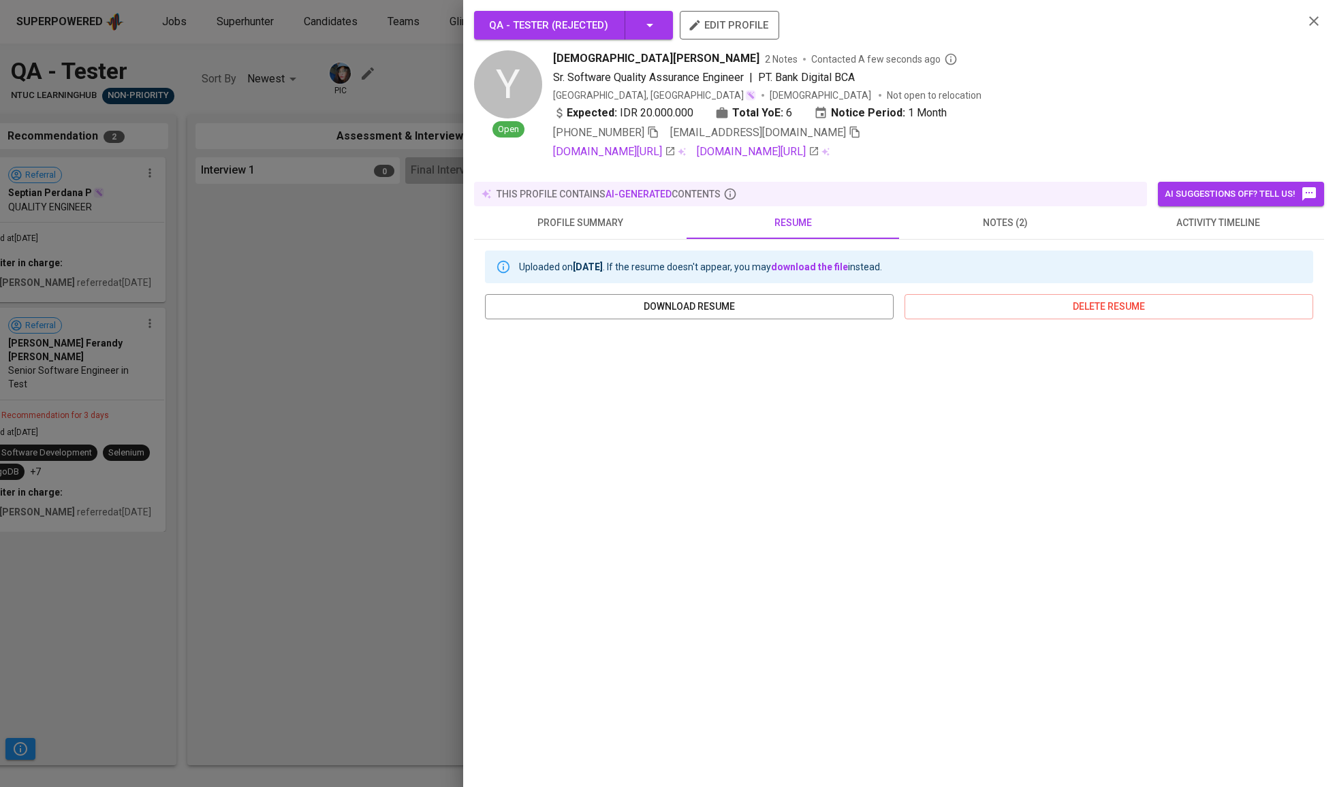
click at [1019, 208] on button "notes (2)" at bounding box center [1005, 222] width 212 height 33
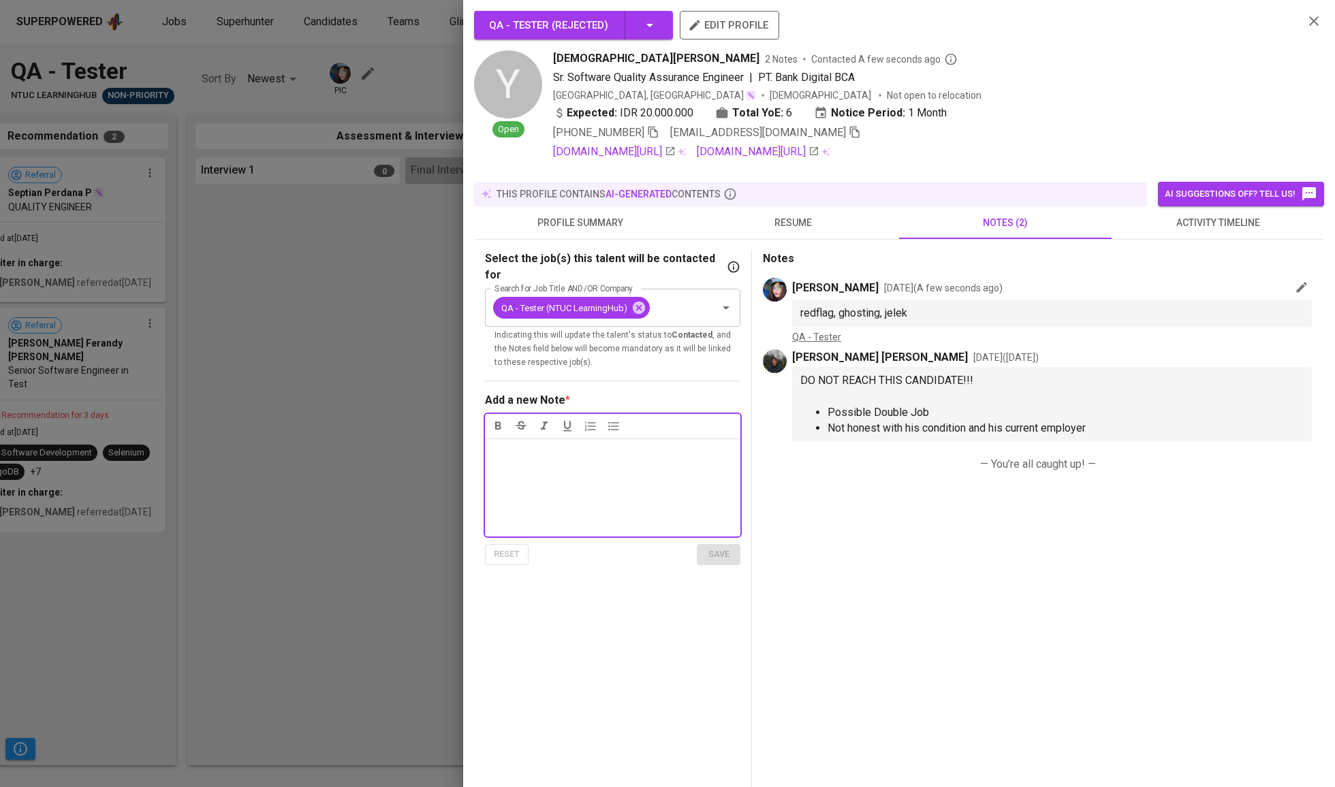
click at [1158, 224] on button "activity timeline" at bounding box center [1217, 222] width 212 height 33
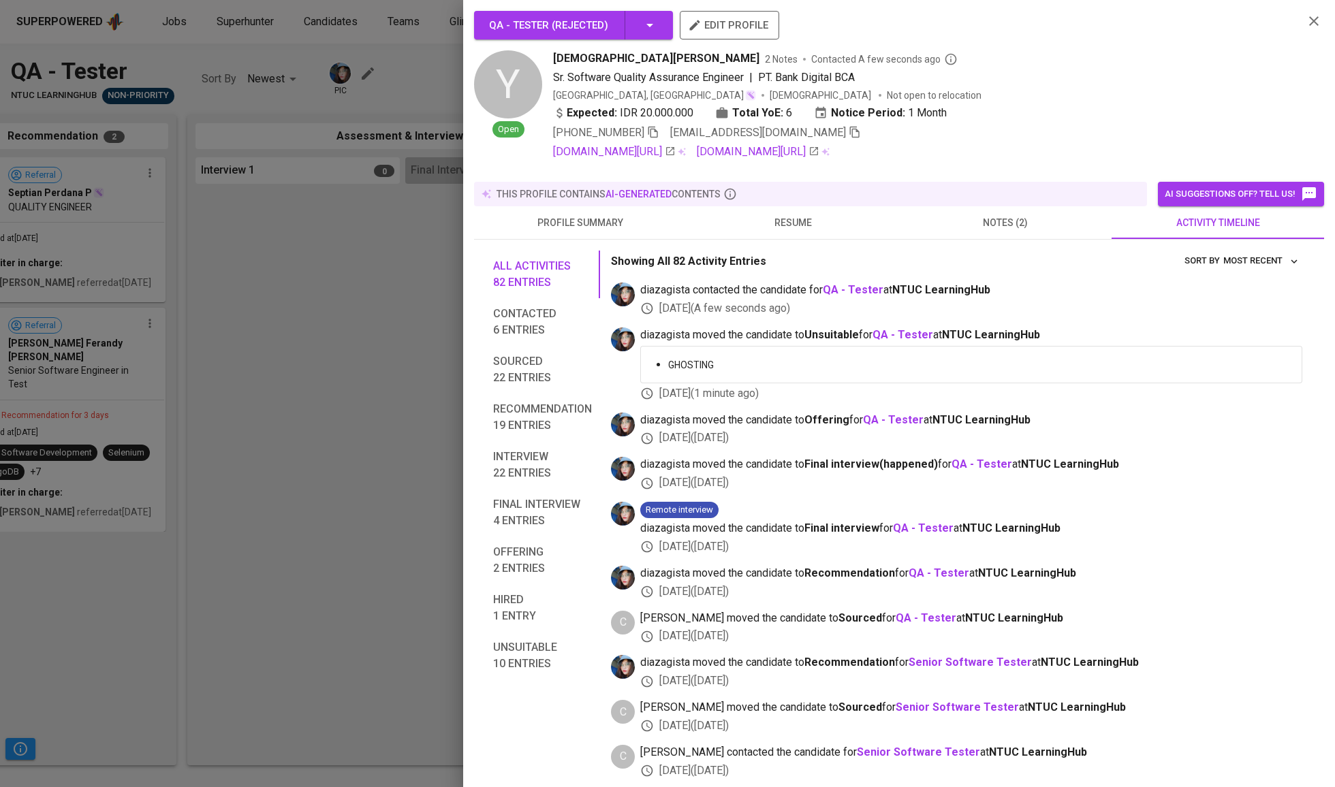
click at [1076, 225] on span "notes (2)" at bounding box center [1005, 222] width 196 height 17
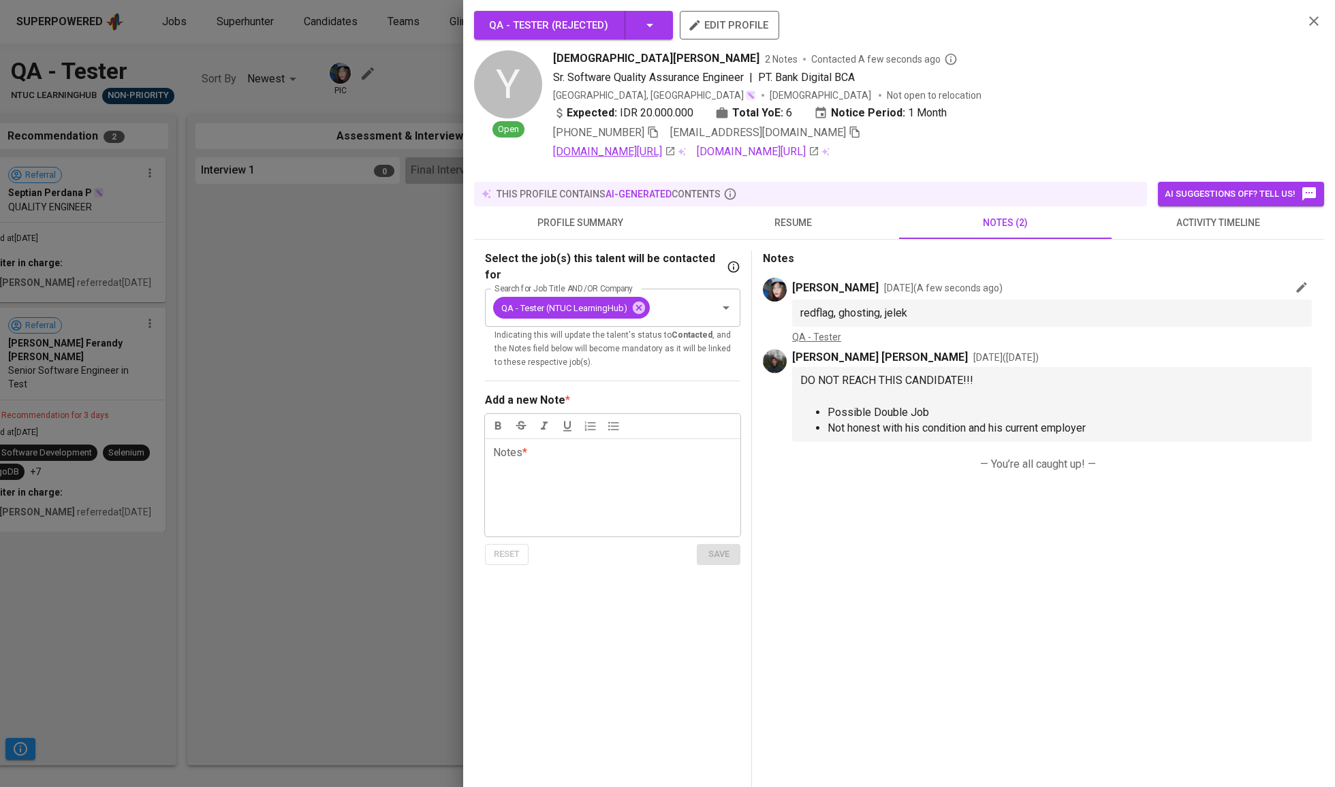
click at [673, 160] on link "linkedin.com/in/yesayasfr7" at bounding box center [614, 152] width 123 height 16
click at [1299, 294] on icon "button" at bounding box center [1301, 288] width 14 height 14
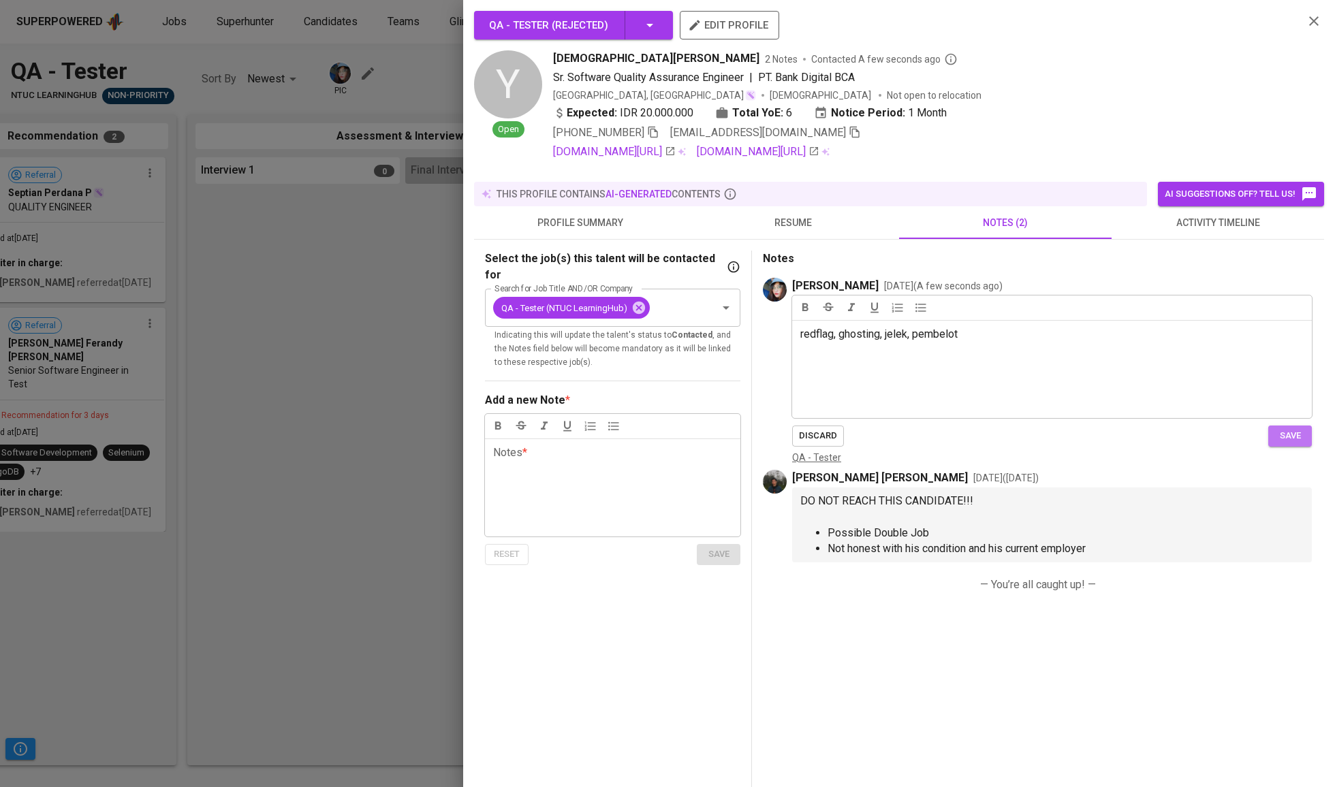
click at [1292, 444] on span "save" at bounding box center [1290, 436] width 30 height 16
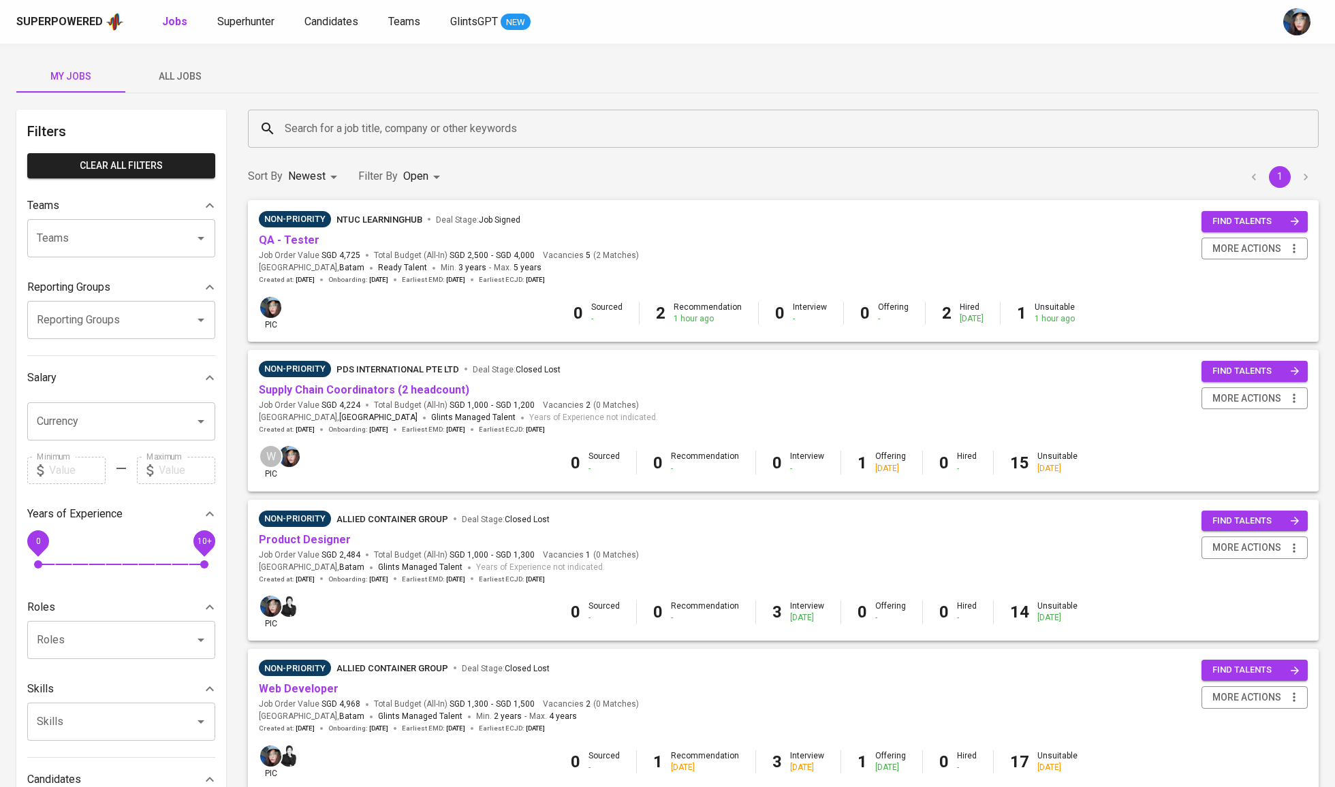
click at [410, 135] on input "Search for a job title, company or other keywords" at bounding box center [786, 129] width 1010 height 26
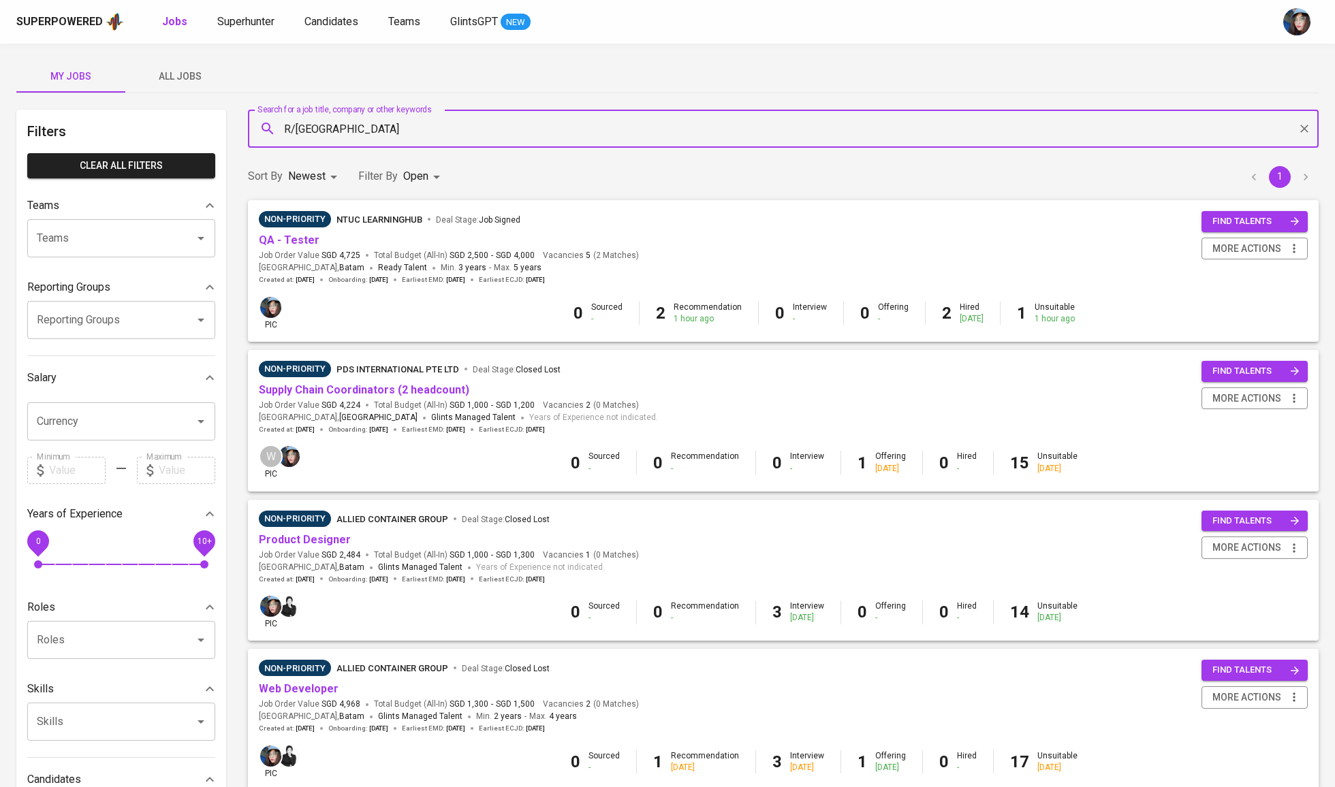
type input "R/GA"
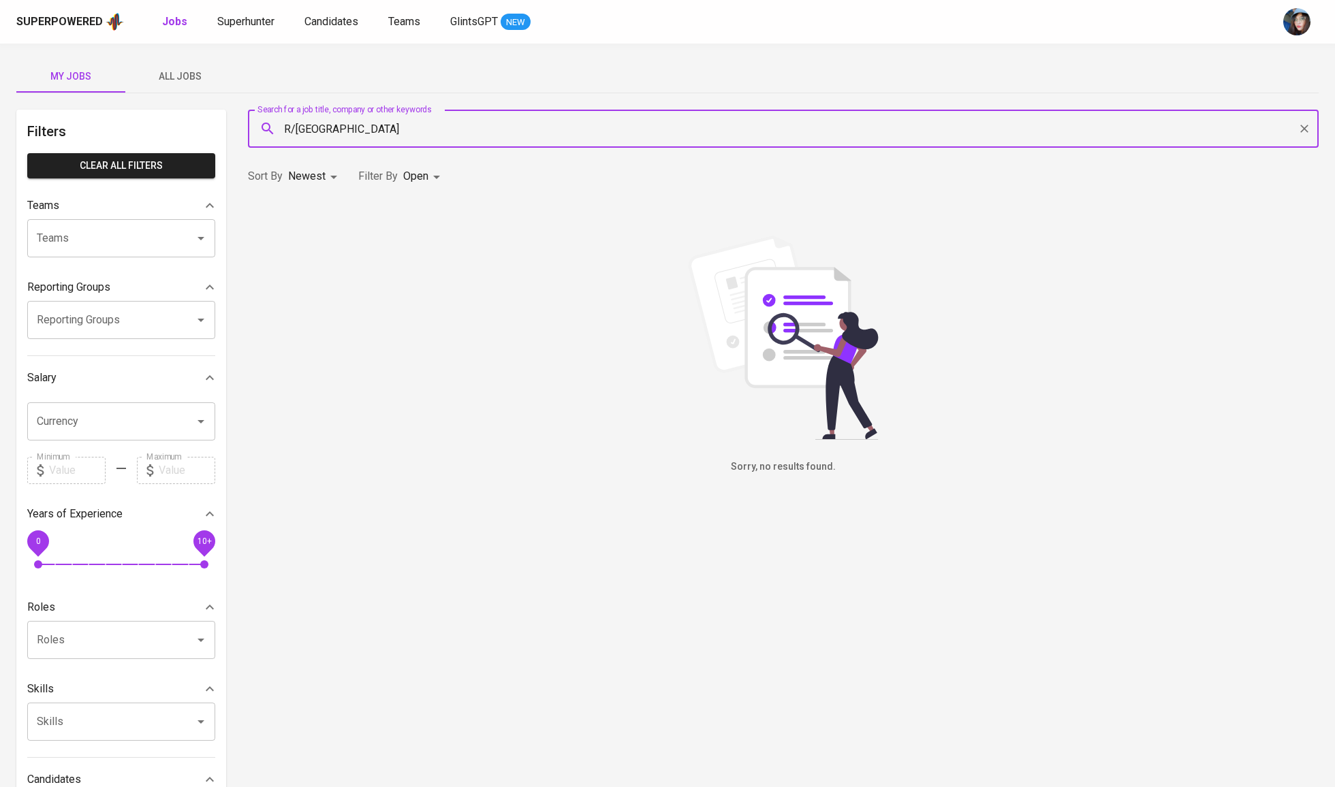
click at [197, 79] on span "All Jobs" at bounding box center [179, 76] width 93 height 17
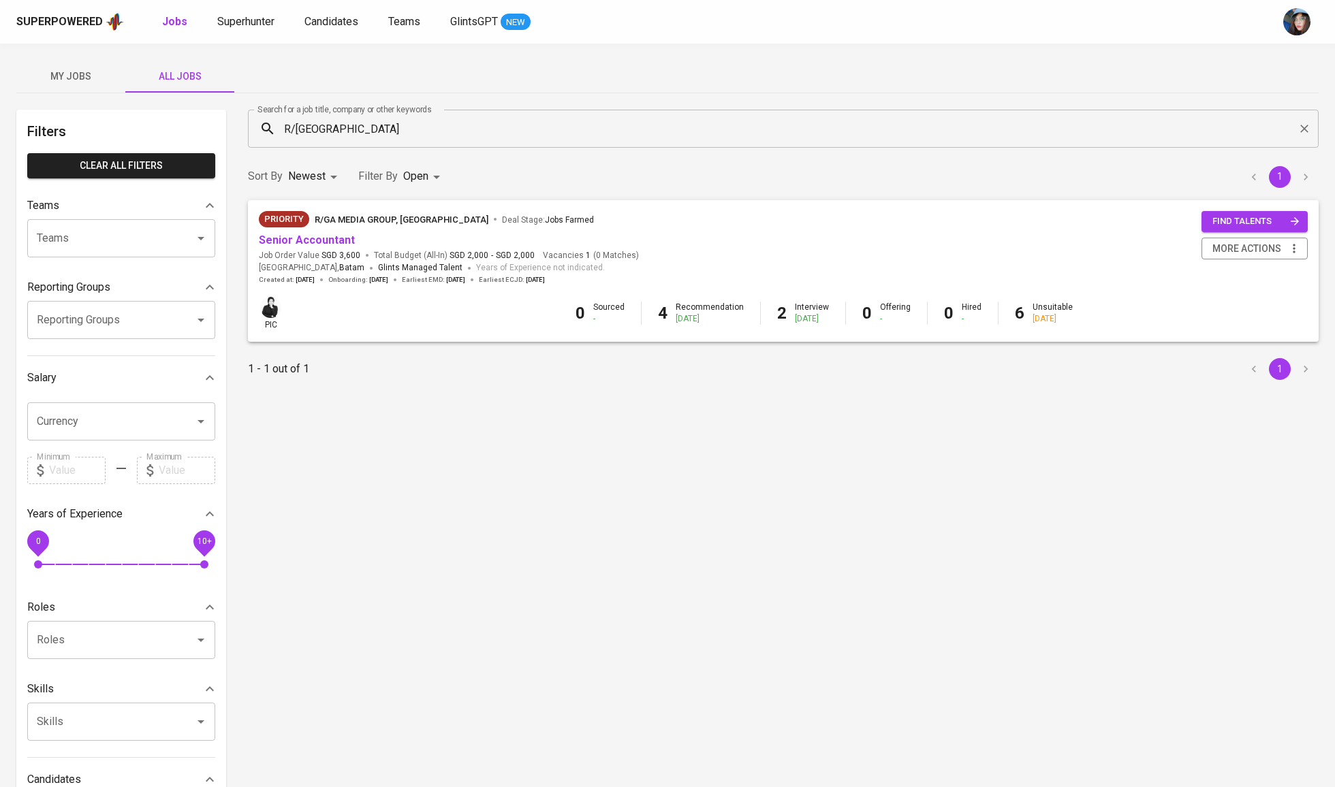
click at [341, 246] on span "Senior Accountant" at bounding box center [307, 241] width 96 height 16
click at [341, 243] on link "Senior Accountant" at bounding box center [307, 240] width 96 height 13
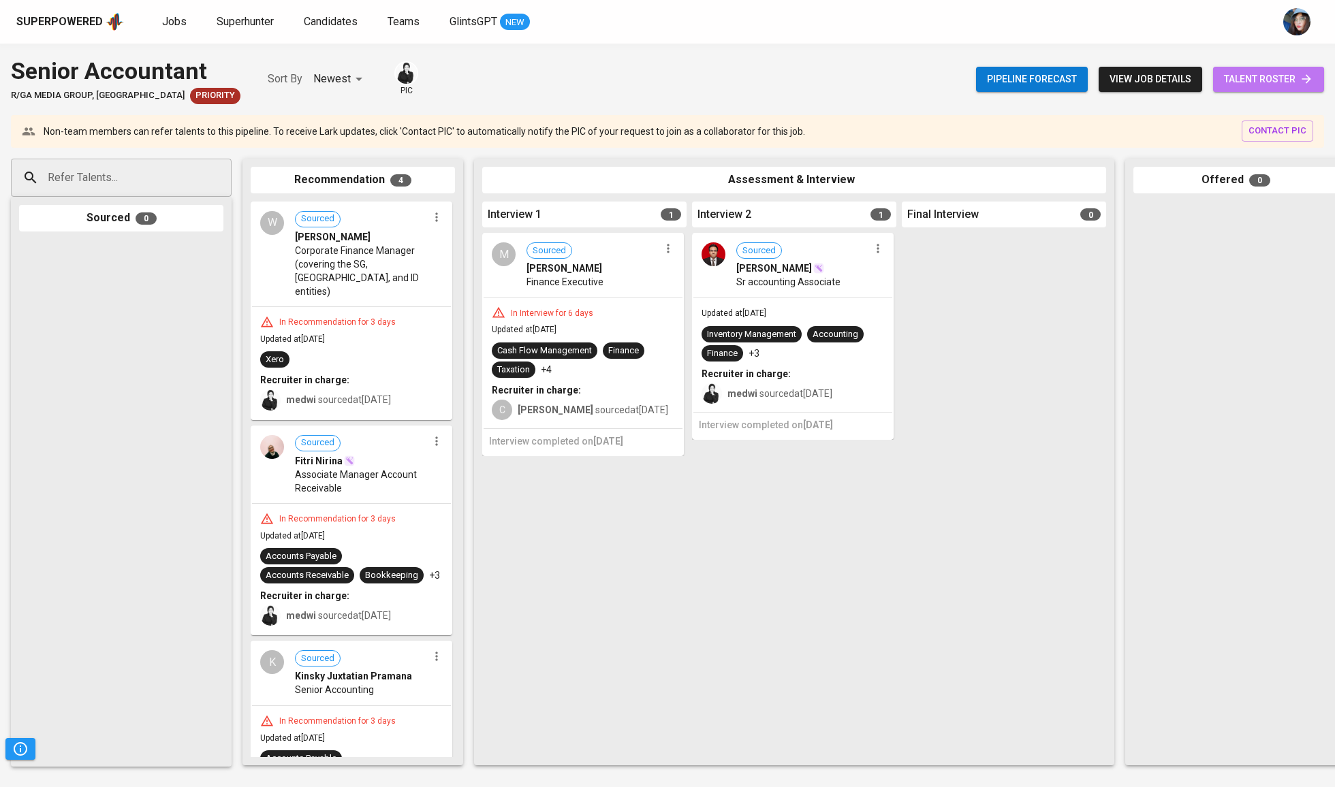
click at [1318, 86] on link "talent roster" at bounding box center [1268, 79] width 111 height 25
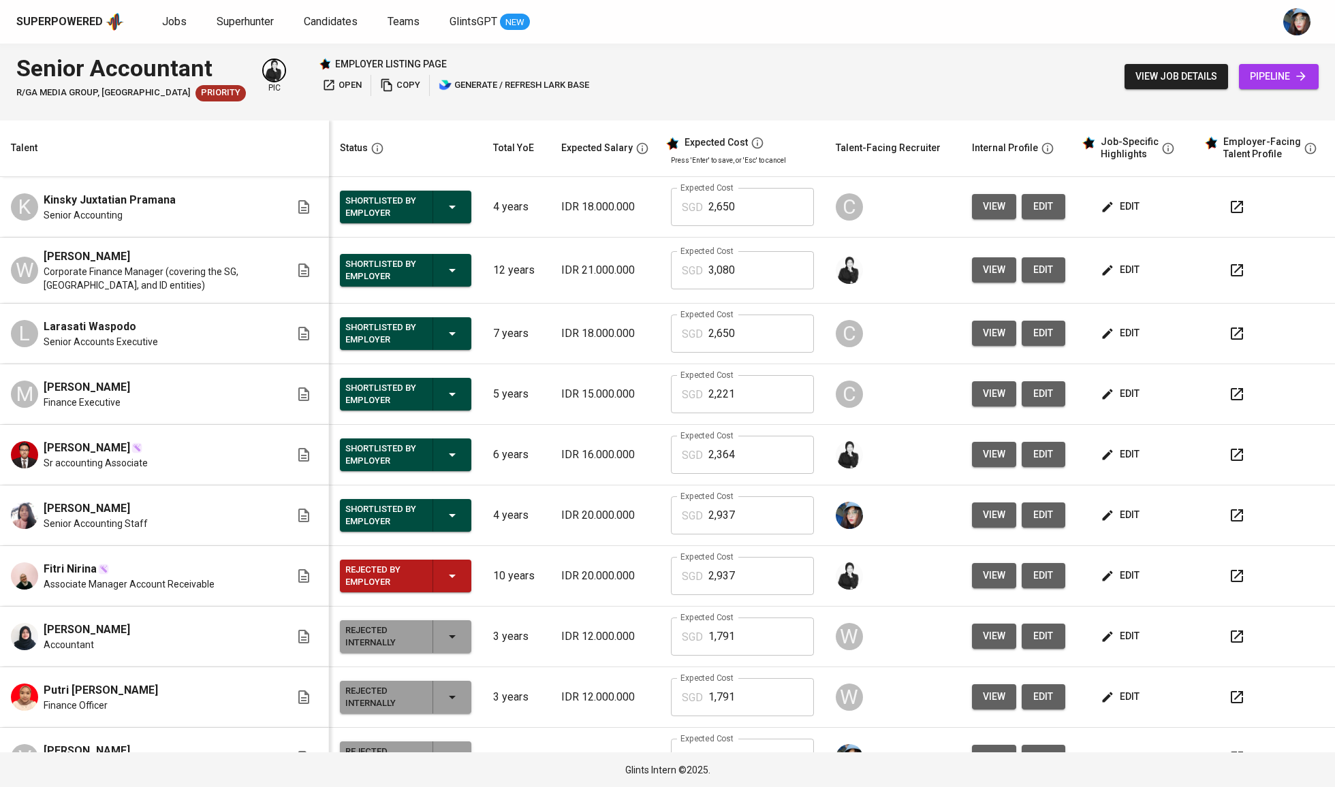
click at [983, 270] on span "view" at bounding box center [994, 269] width 22 height 17
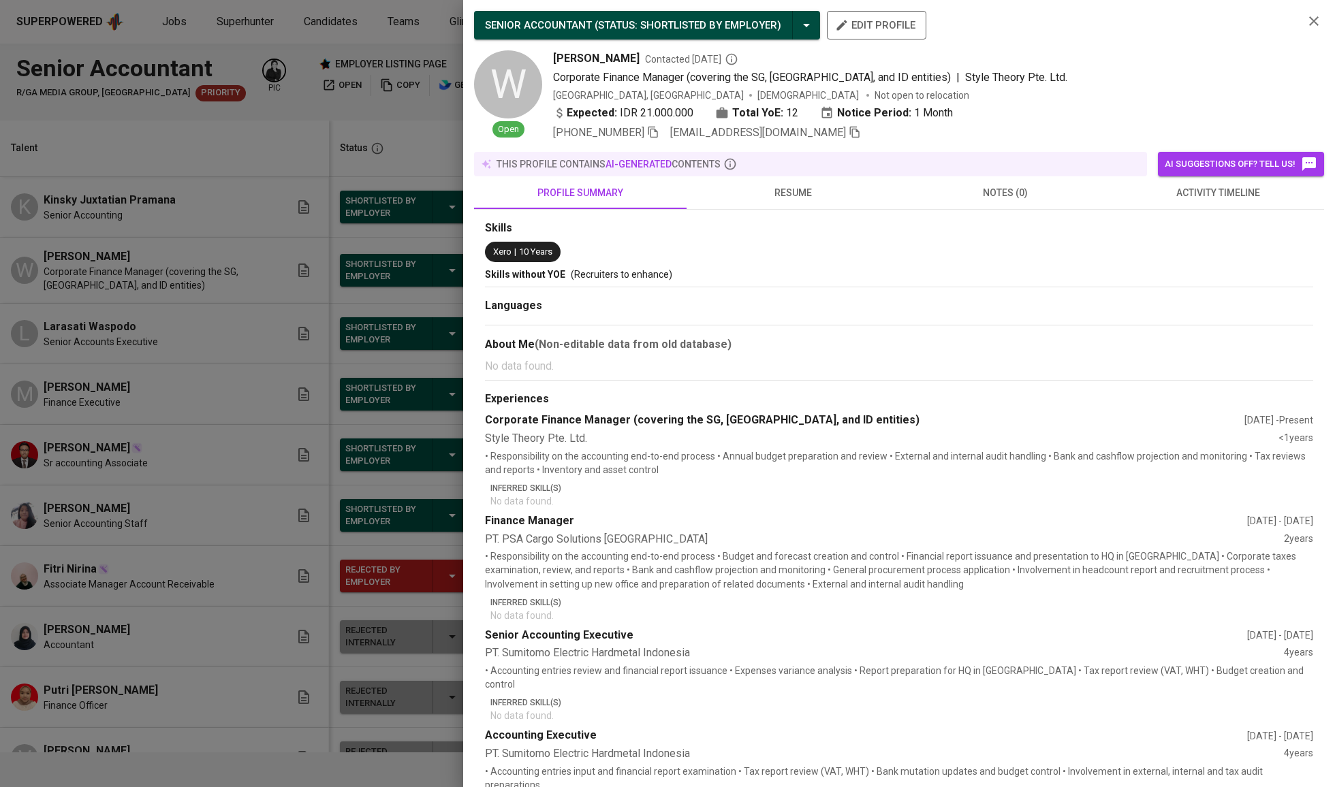
click at [820, 202] on span "resume" at bounding box center [793, 193] width 196 height 17
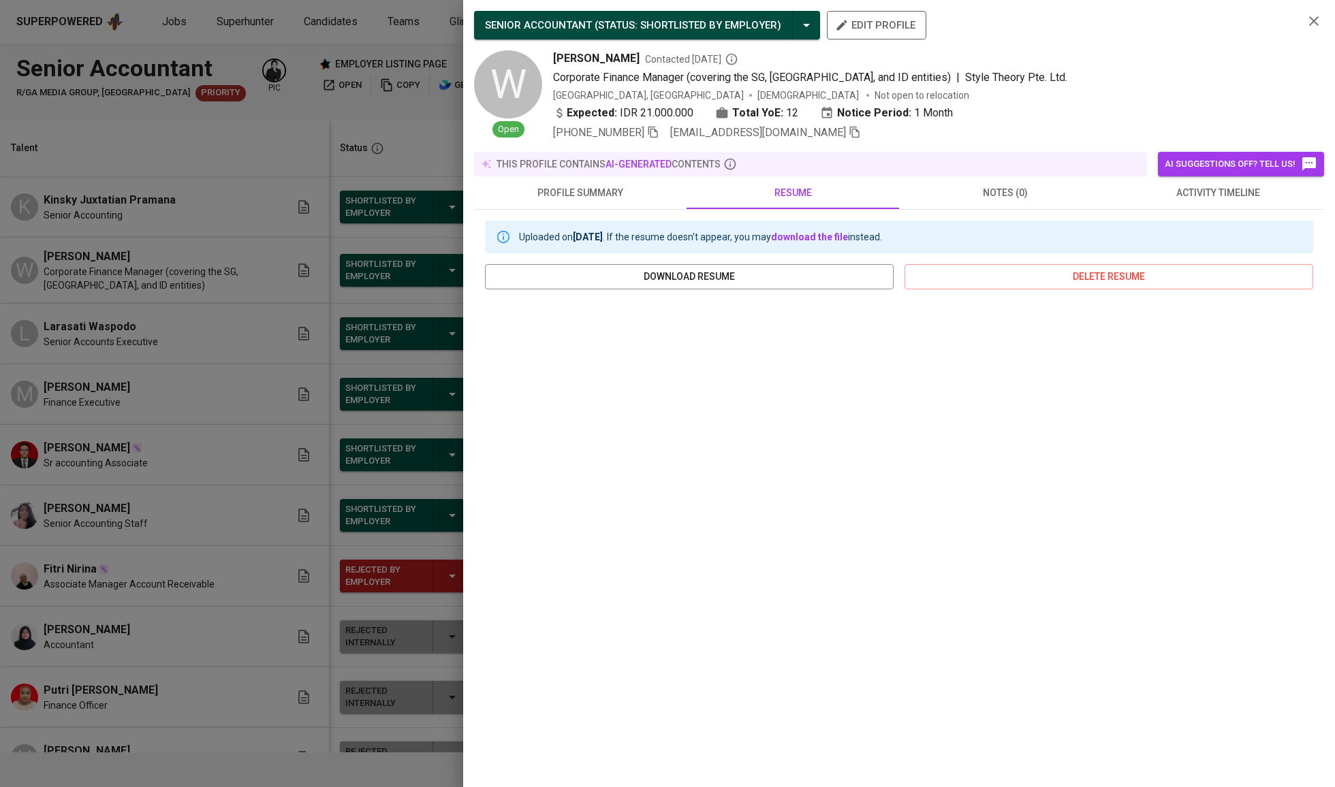
click at [422, 211] on div at bounding box center [667, 393] width 1335 height 787
